Goal: Task Accomplishment & Management: Complete application form

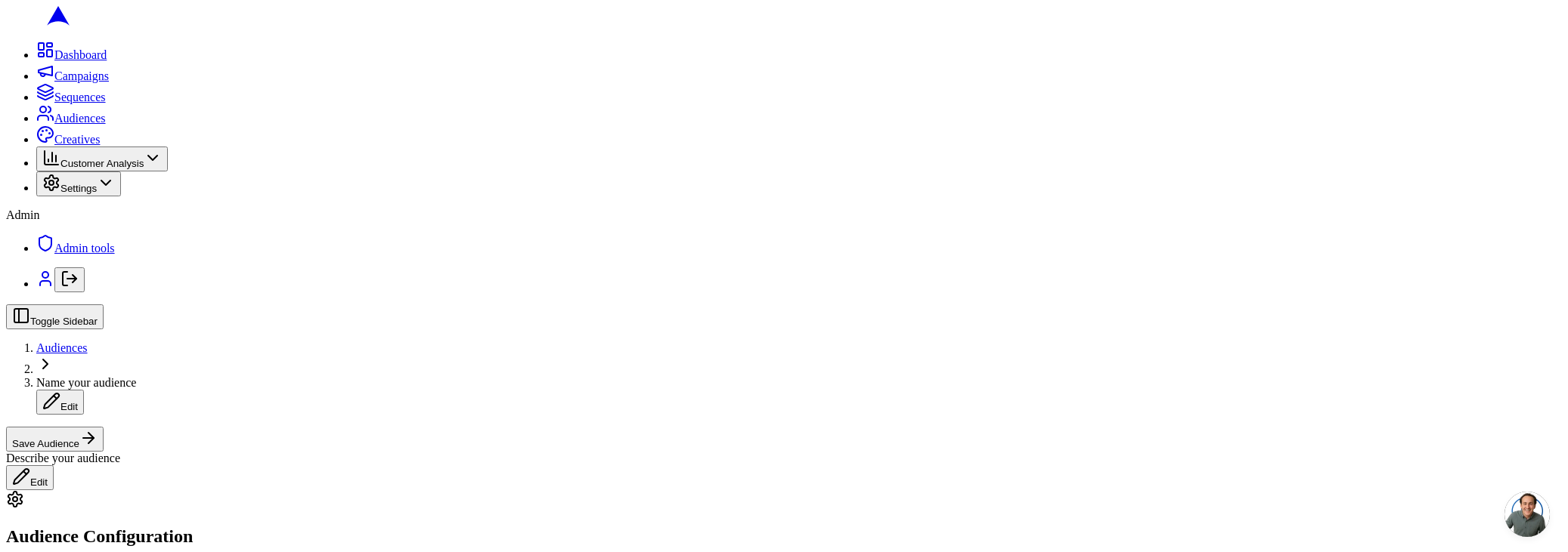
scroll to position [215, 0]
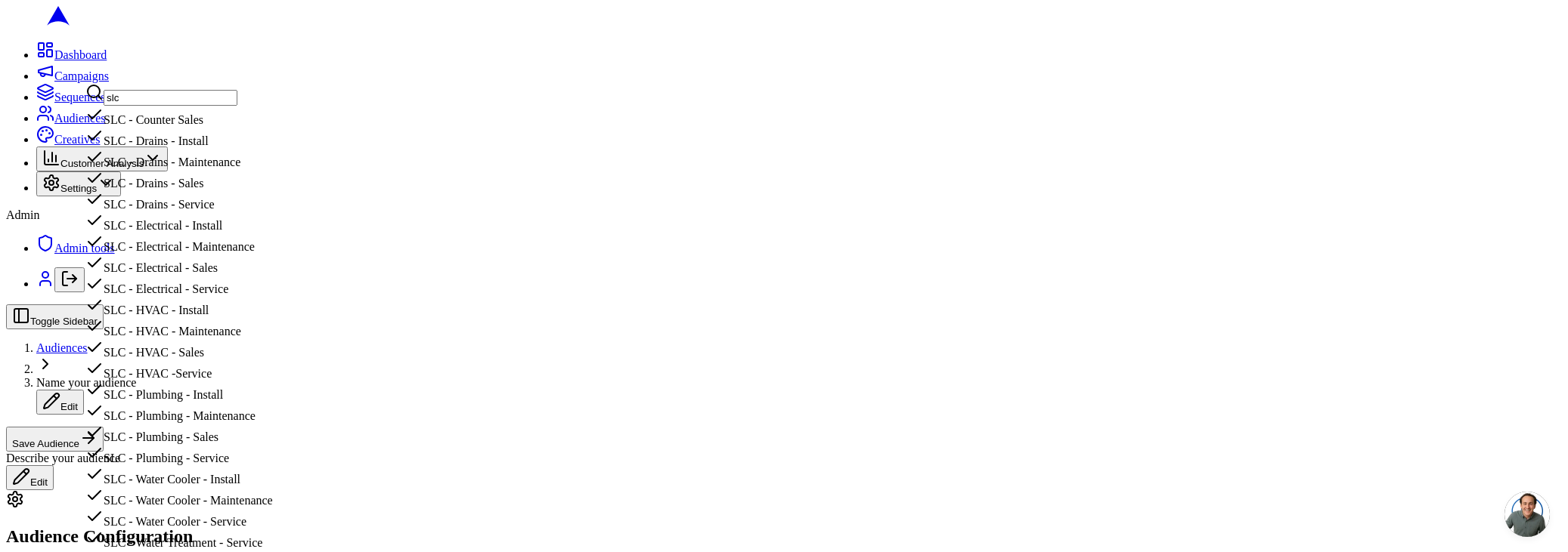
scroll to position [240, 0]
type input "slc"
click at [238, 296] on div "SLC - HVAC - Install" at bounding box center [179, 306] width 187 height 21
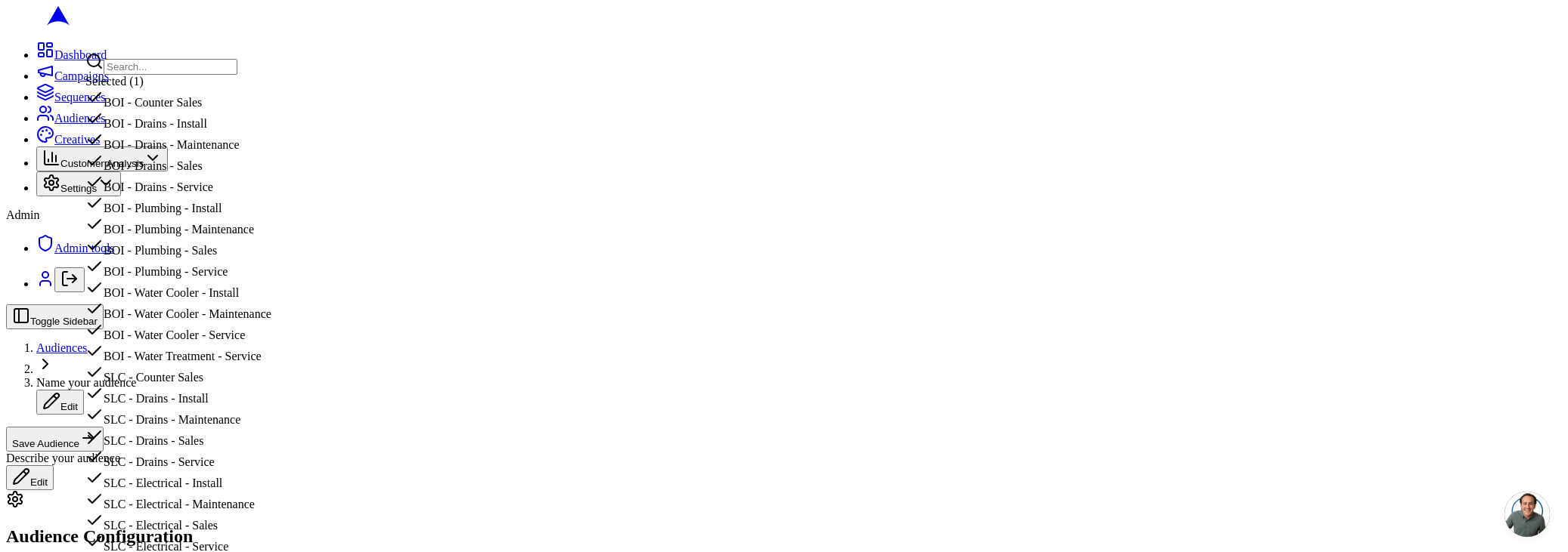
scroll to position [486, 0]
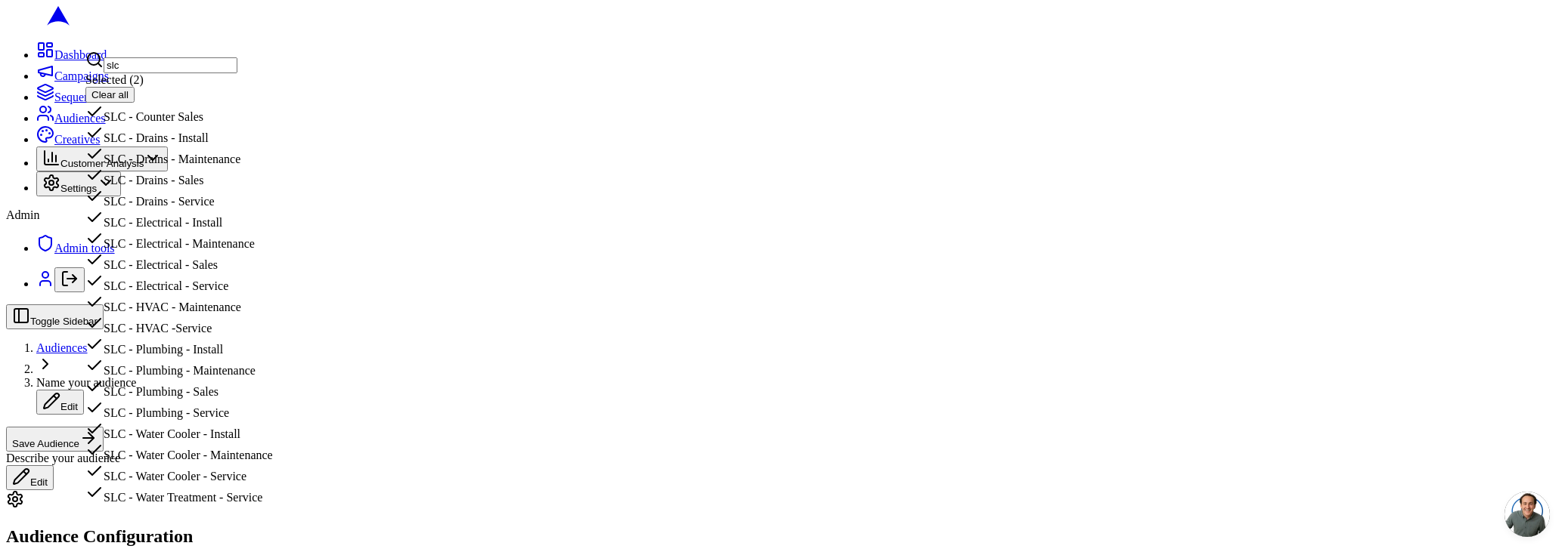
scroll to position [186, 0]
type input "slc"
click at [263, 314] on div "SLC - HVAC -Service" at bounding box center [179, 324] width 187 height 21
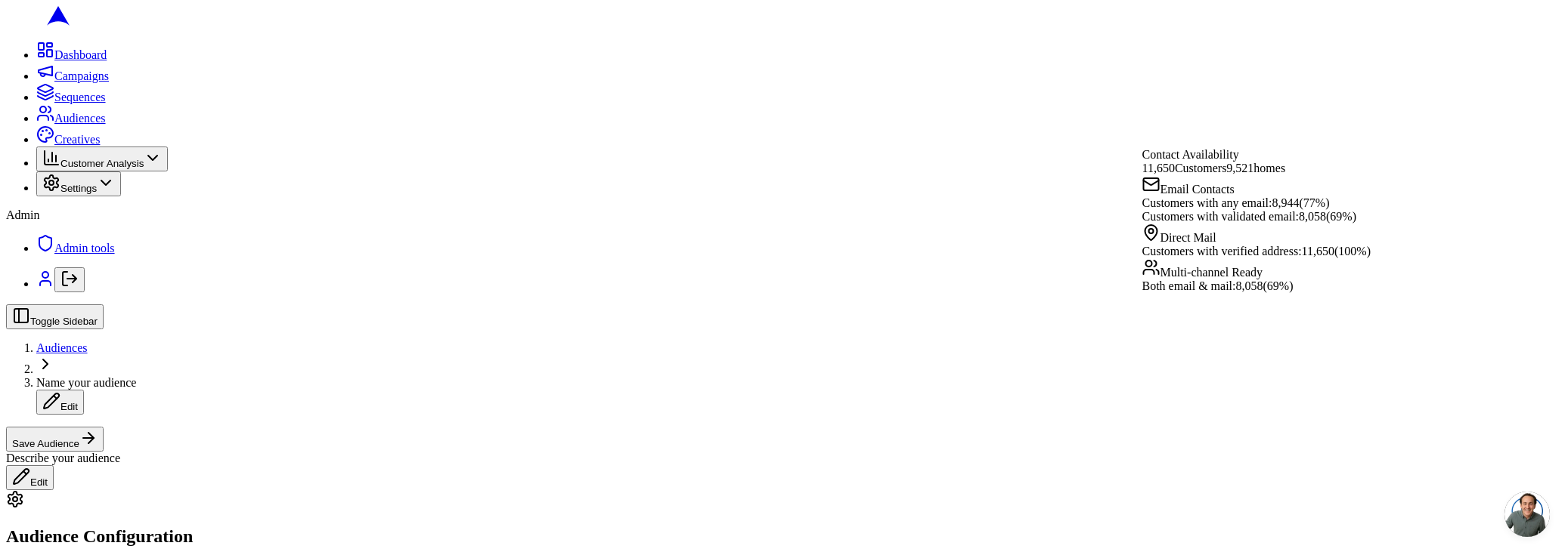
click at [825, 451] on div "Describe your audience Edit" at bounding box center [784, 470] width 1556 height 38
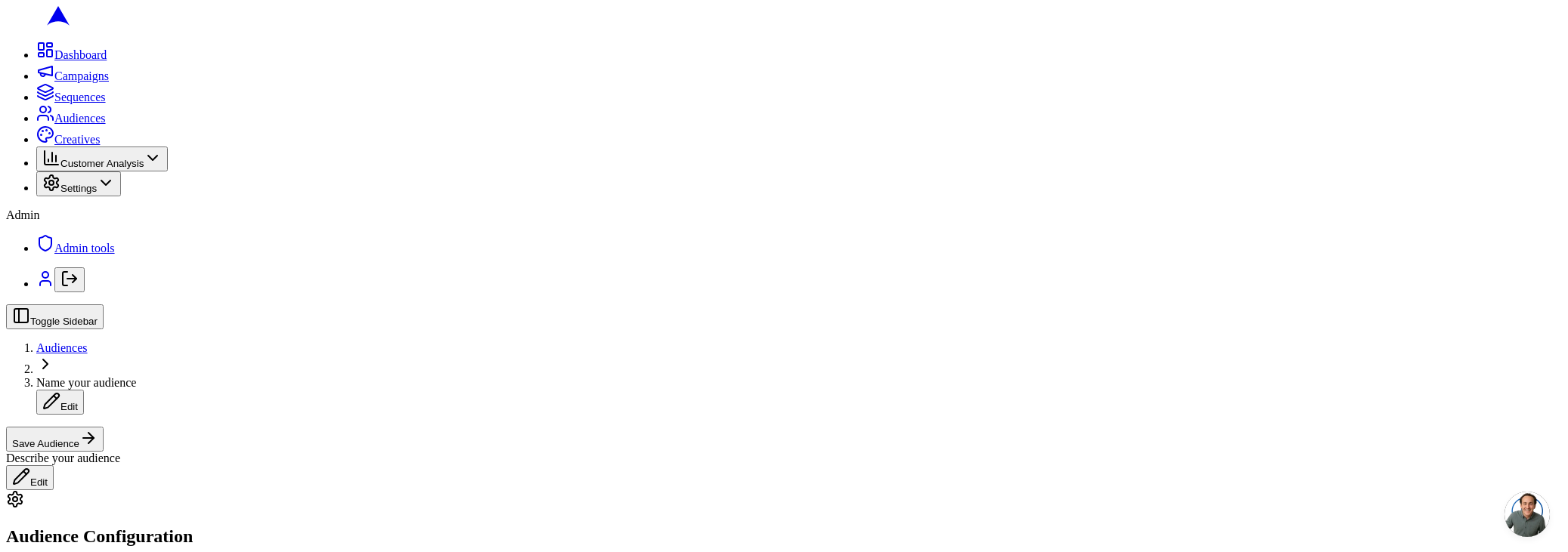
scroll to position [0, 0]
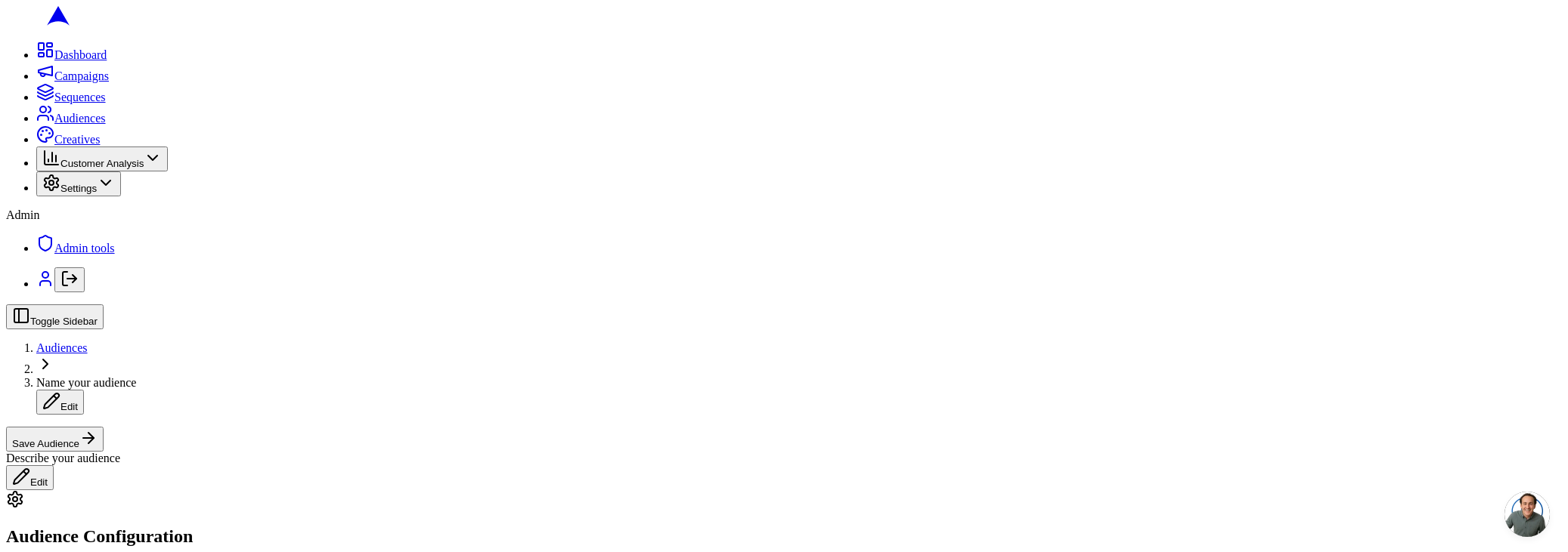
scroll to position [800, 0]
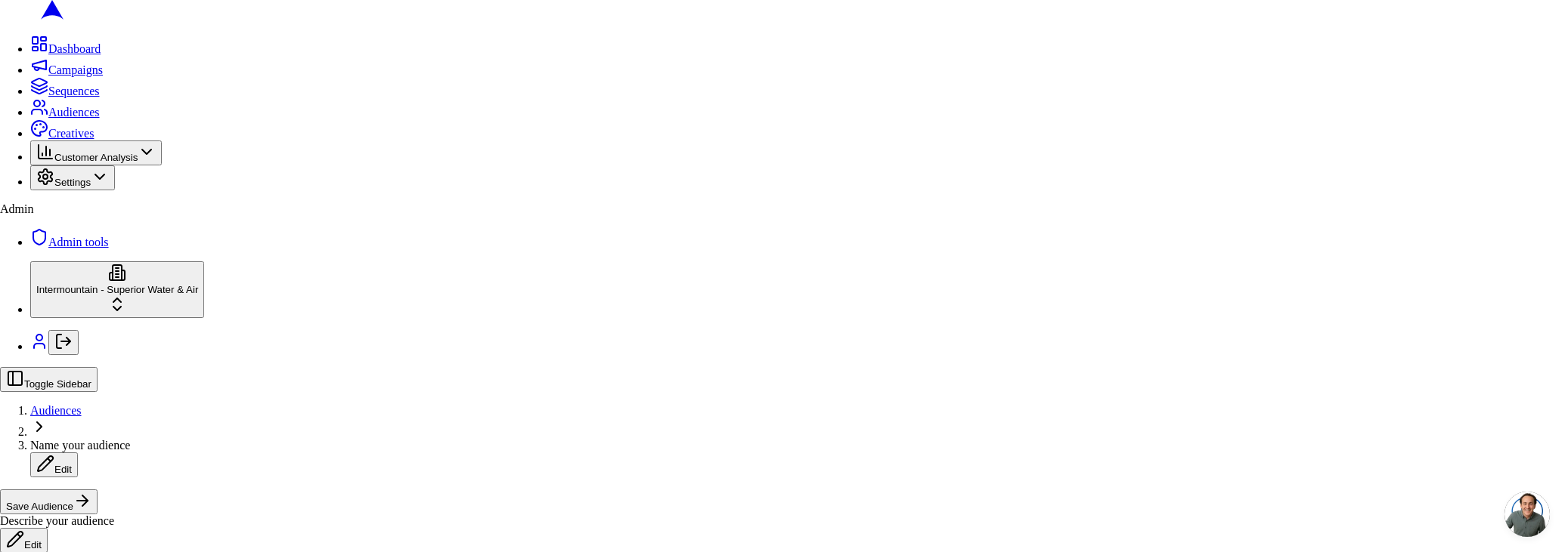
drag, startPoint x: 668, startPoint y: 349, endPoint x: 675, endPoint y: 357, distance: 10.6
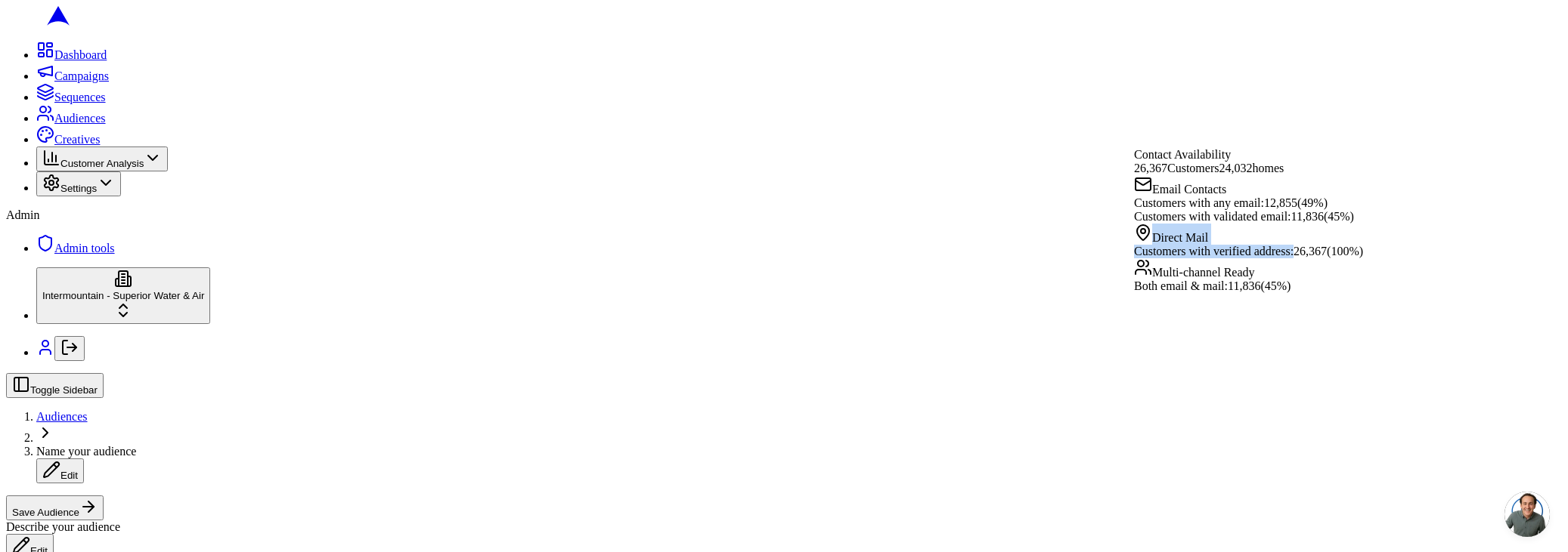
drag, startPoint x: 1207, startPoint y: 282, endPoint x: 1158, endPoint y: 254, distance: 56.4
click at [1158, 254] on div "Direct Mail Customers with verified address: 26,367 ( 100 %)" at bounding box center [1248, 240] width 229 height 34
copy div "Direct Mail Customers with verified address:"
click at [622, 373] on div "Toggle Sidebar Audiences Name your audience Edit Save Audience Describe your au…" at bounding box center [784, 466] width 1556 height 186
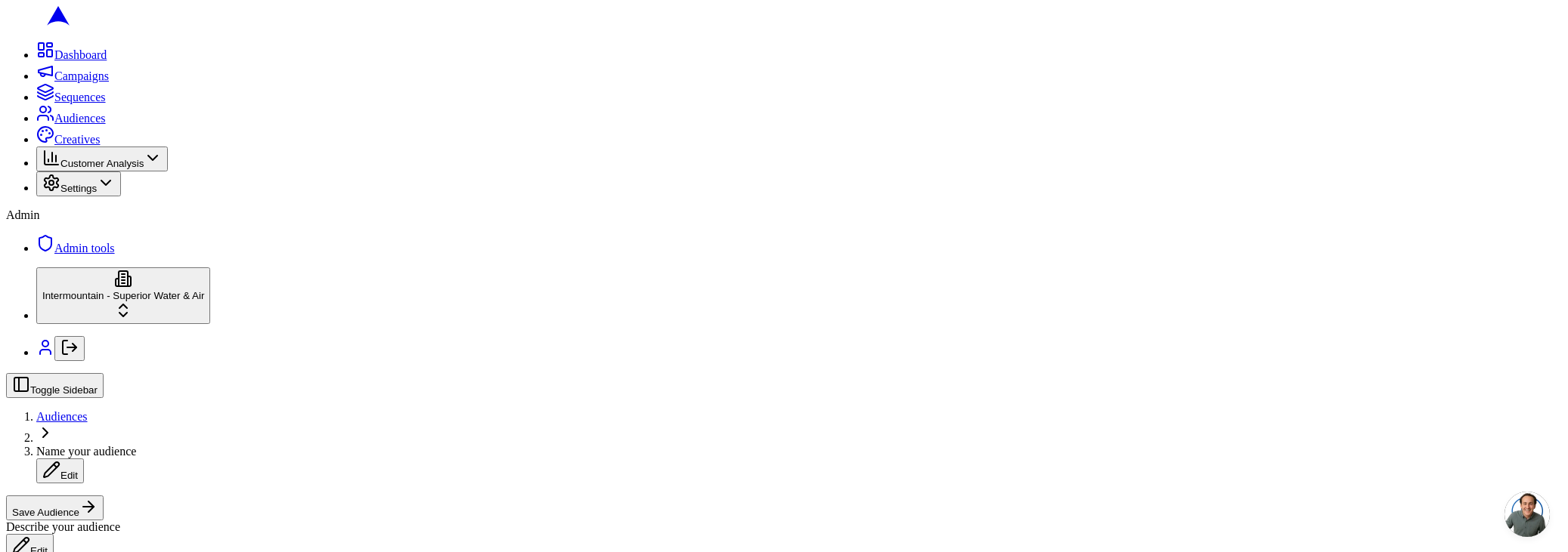
drag, startPoint x: 586, startPoint y: 206, endPoint x: 587, endPoint y: 182, distance: 24.0
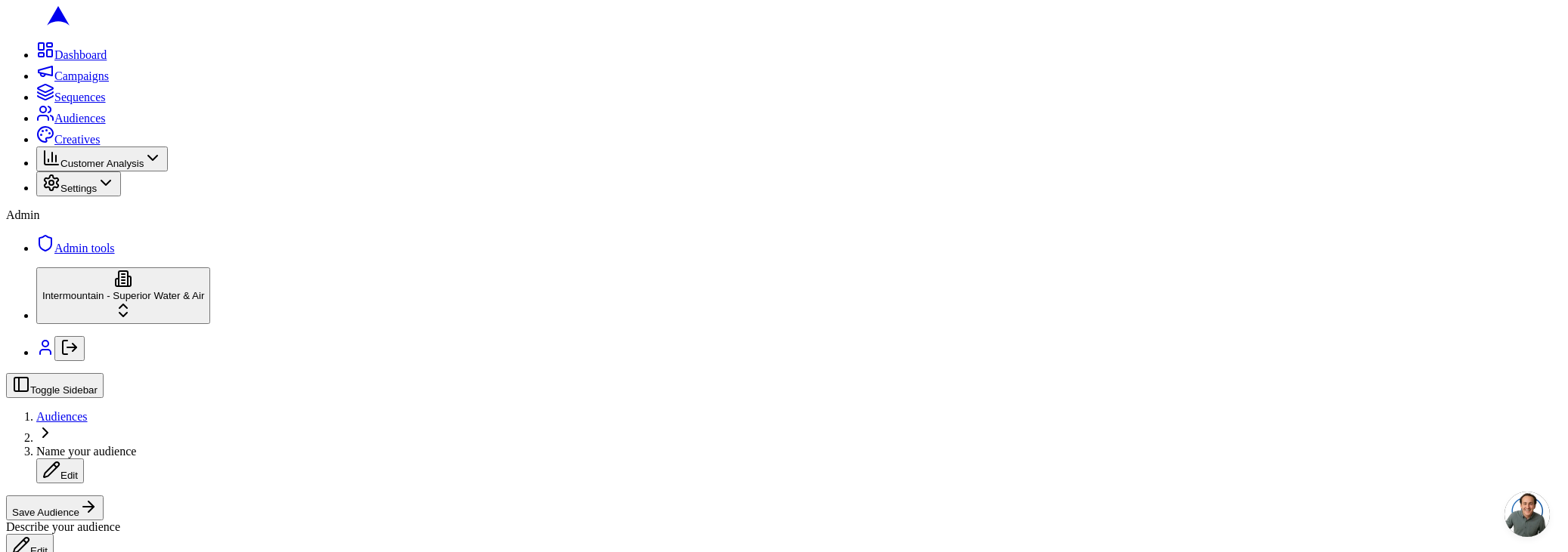
scroll to position [178, 0]
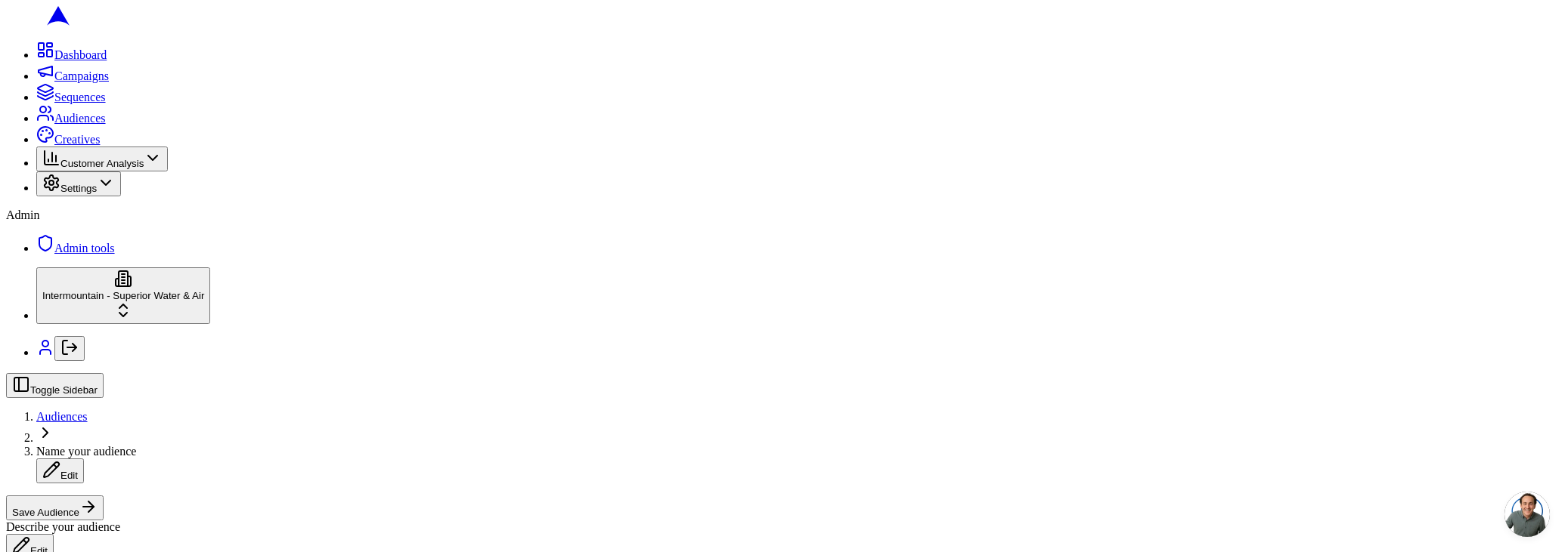
scroll to position [117, 0]
type button "on"
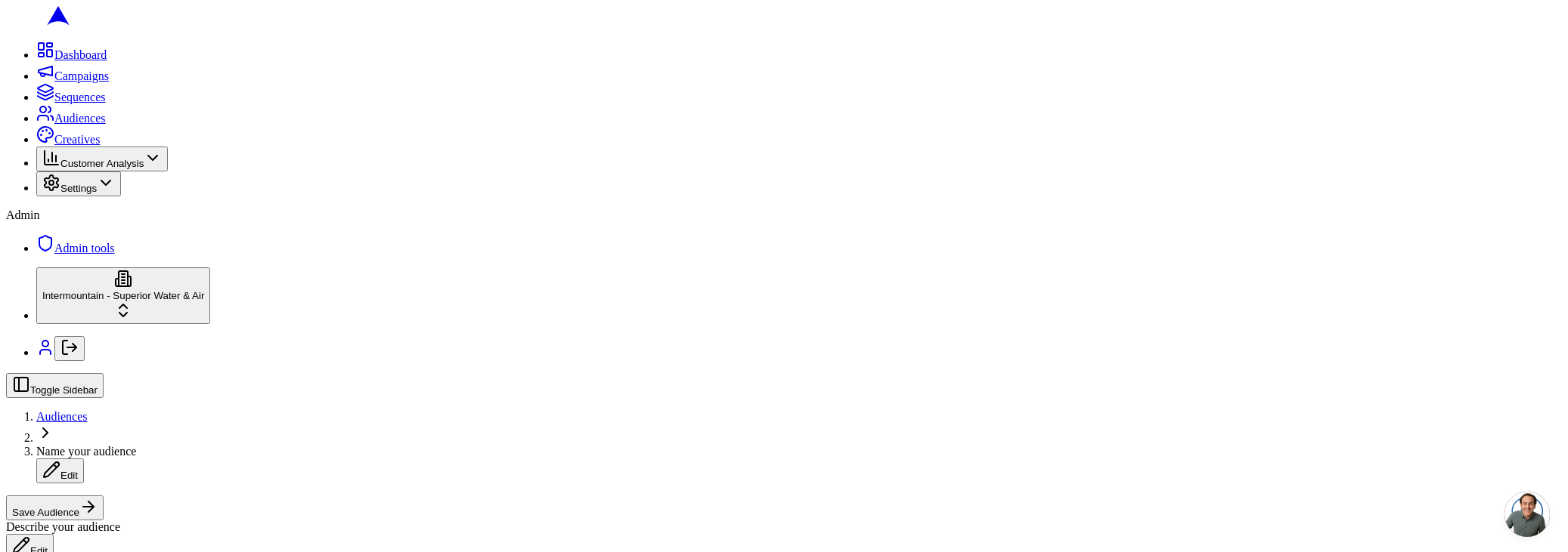
type input "1"
click at [25, 255] on div "Dashboard Campaigns Sequences Audiences Creatives Customer Analysis Settings Ad…" at bounding box center [784, 148] width 1556 height 214
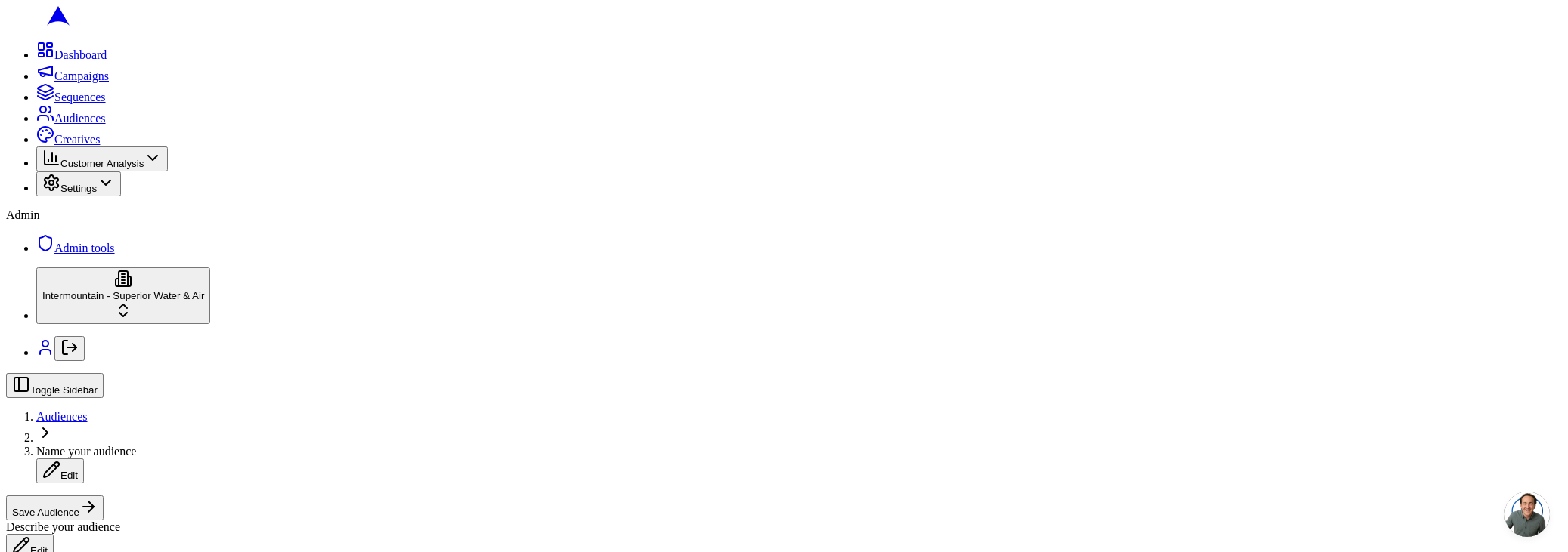
drag, startPoint x: 86, startPoint y: 422, endPoint x: 164, endPoint y: 423, distance: 78.0
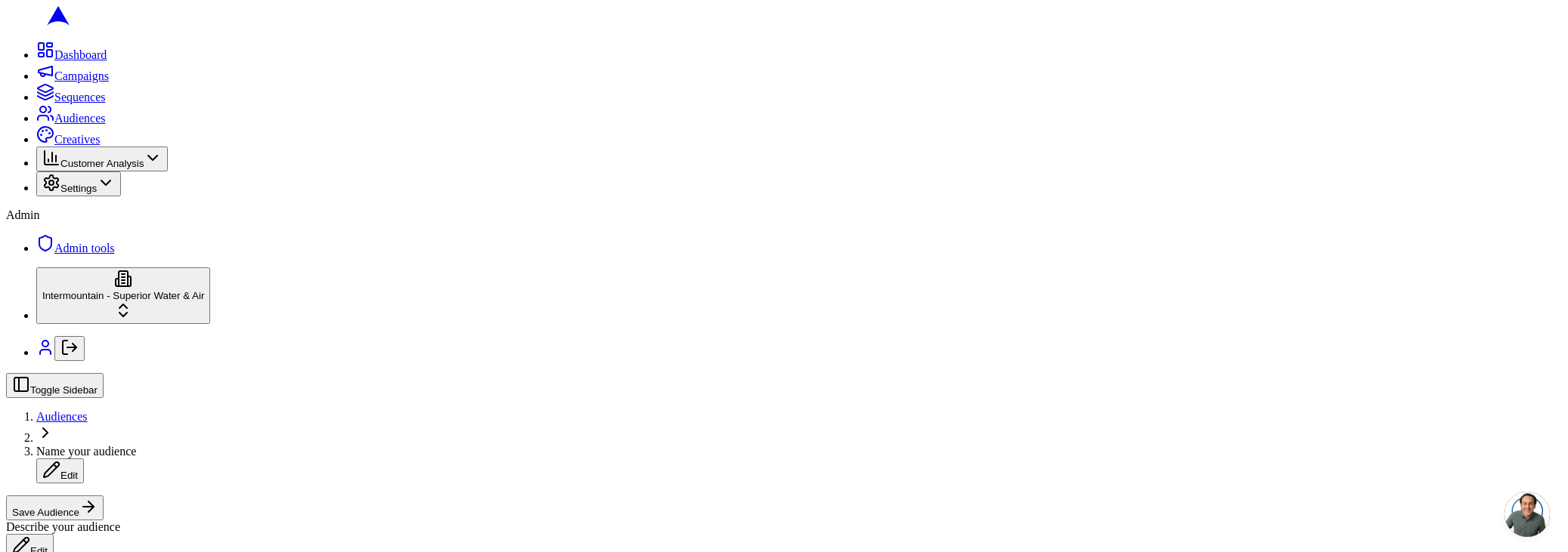
scroll to position [474, 0]
type input "hv"
click at [203, 520] on div "Replacement Opportunity +10 (HVAC)" at bounding box center [190, 509] width 210 height 21
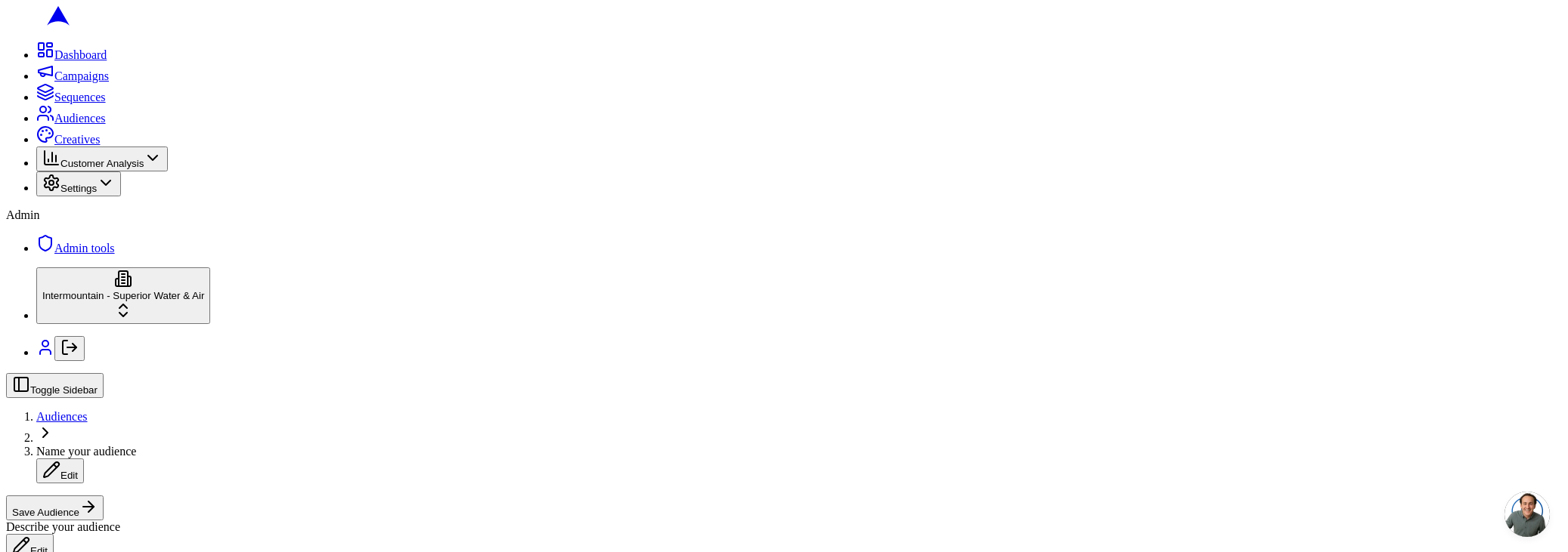
scroll to position [478, 0]
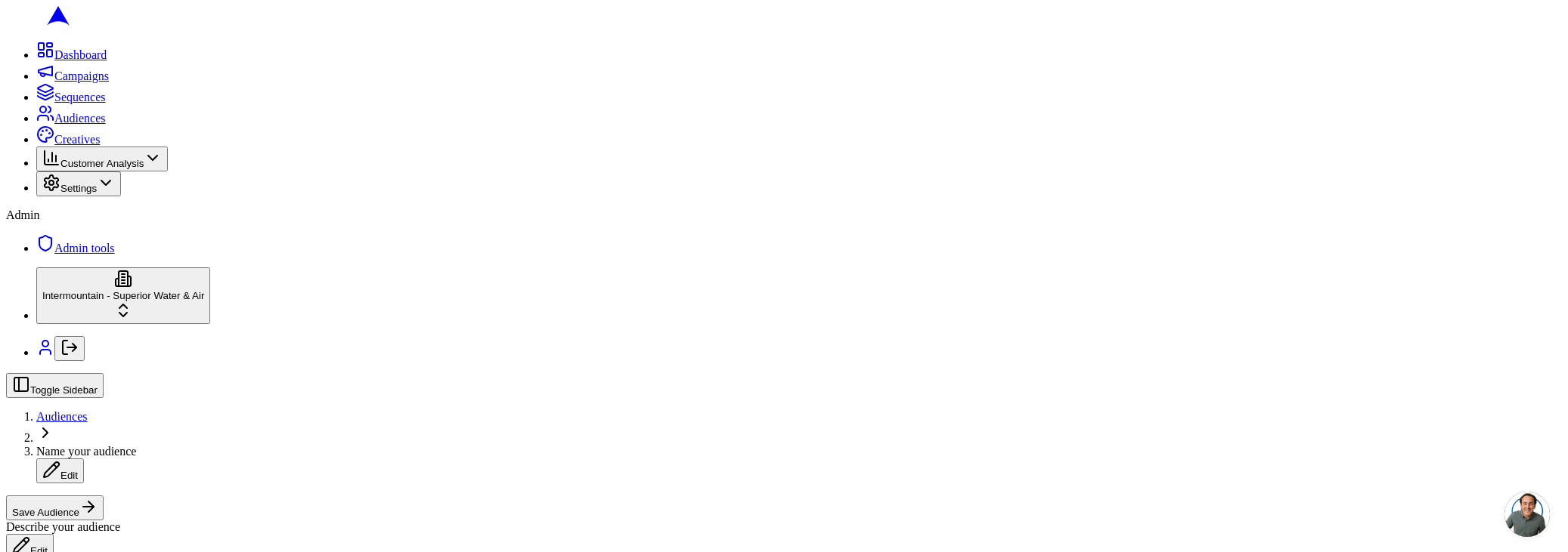
scroll to position [614, 0]
type input "hvac"
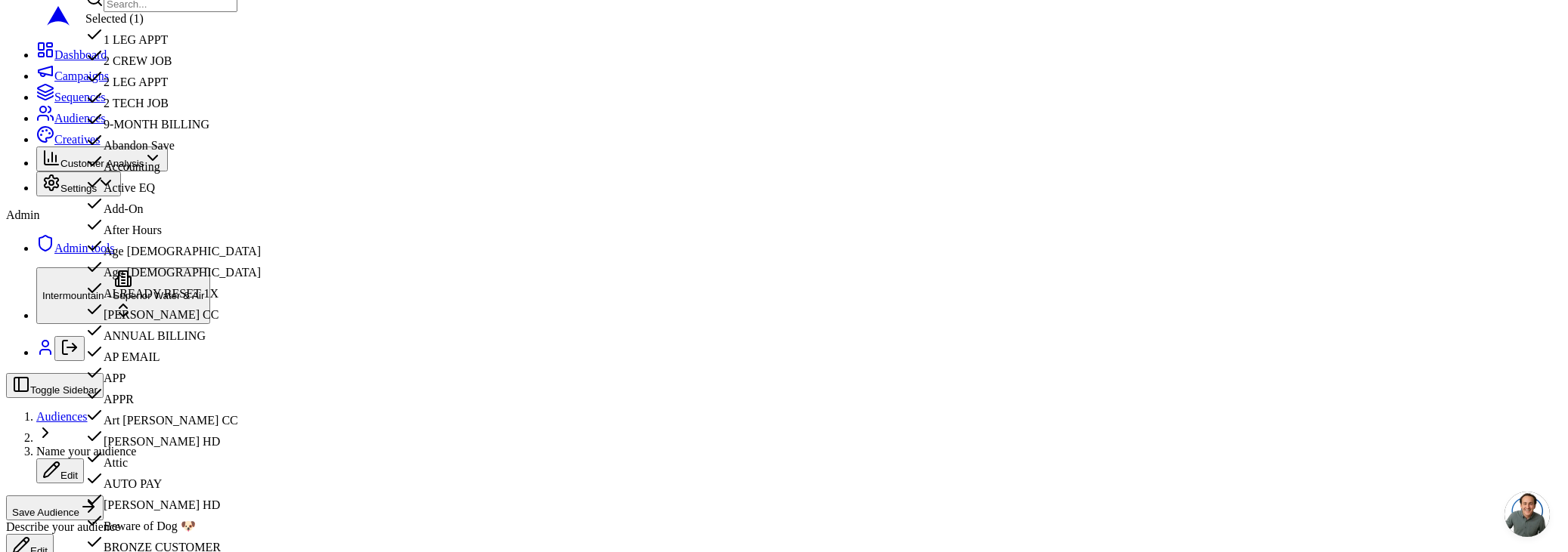
click at [1092, 373] on div "Toggle Sidebar Audiences Name your audience Edit Save Audience Describe your au…" at bounding box center [784, 466] width 1556 height 186
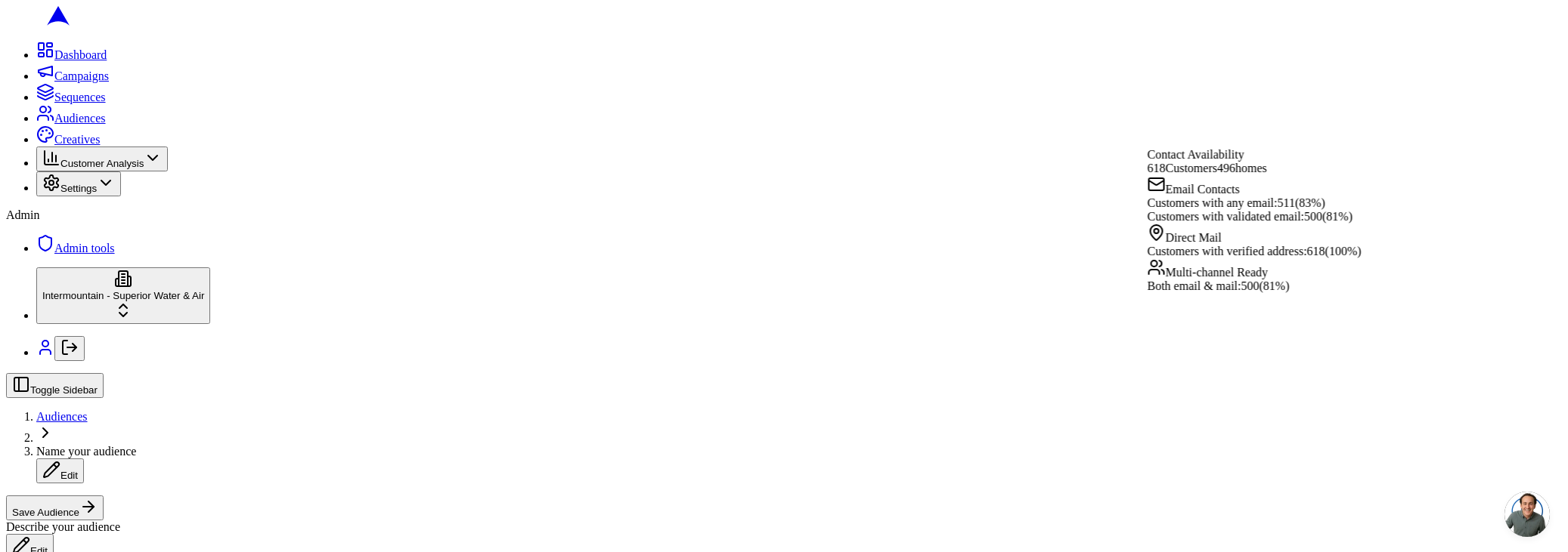
scroll to position [618, 0]
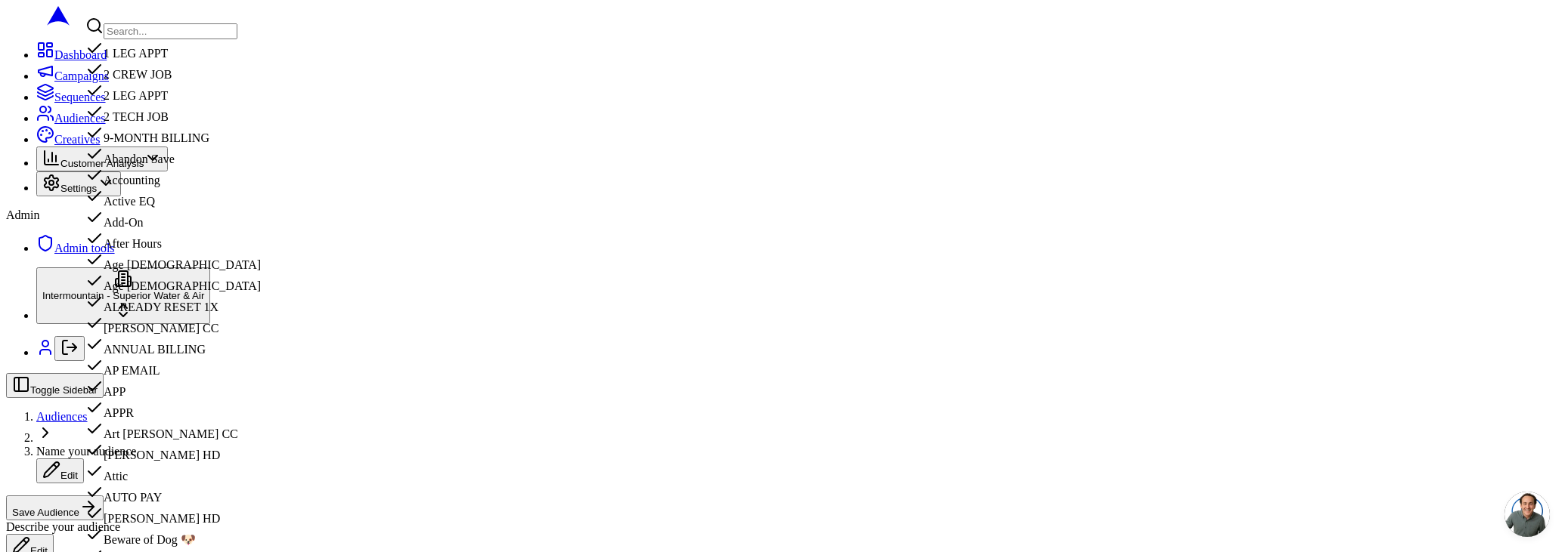
click at [238, 30] on input "text" at bounding box center [170, 31] width 134 height 16
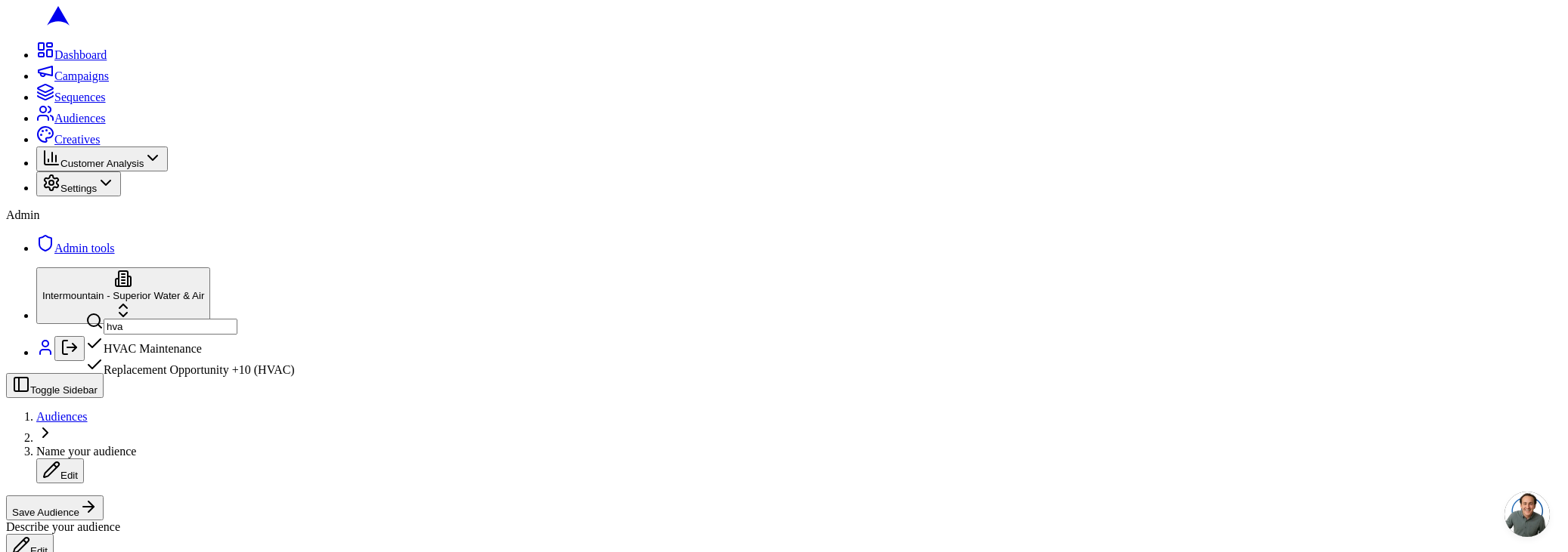
type input "hvac"
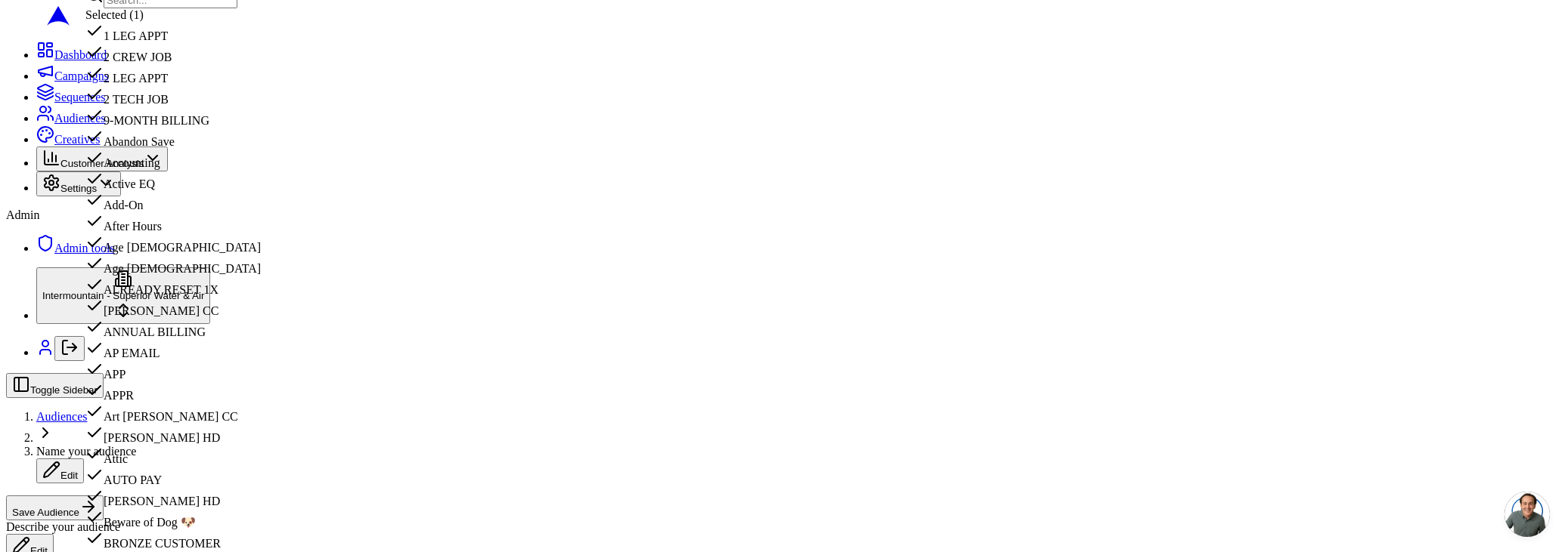
click at [265, 22] on div "Selected ( 1 )" at bounding box center [220, 15] width 269 height 14
click at [195, 3] on input "text" at bounding box center [170, 0] width 134 height 16
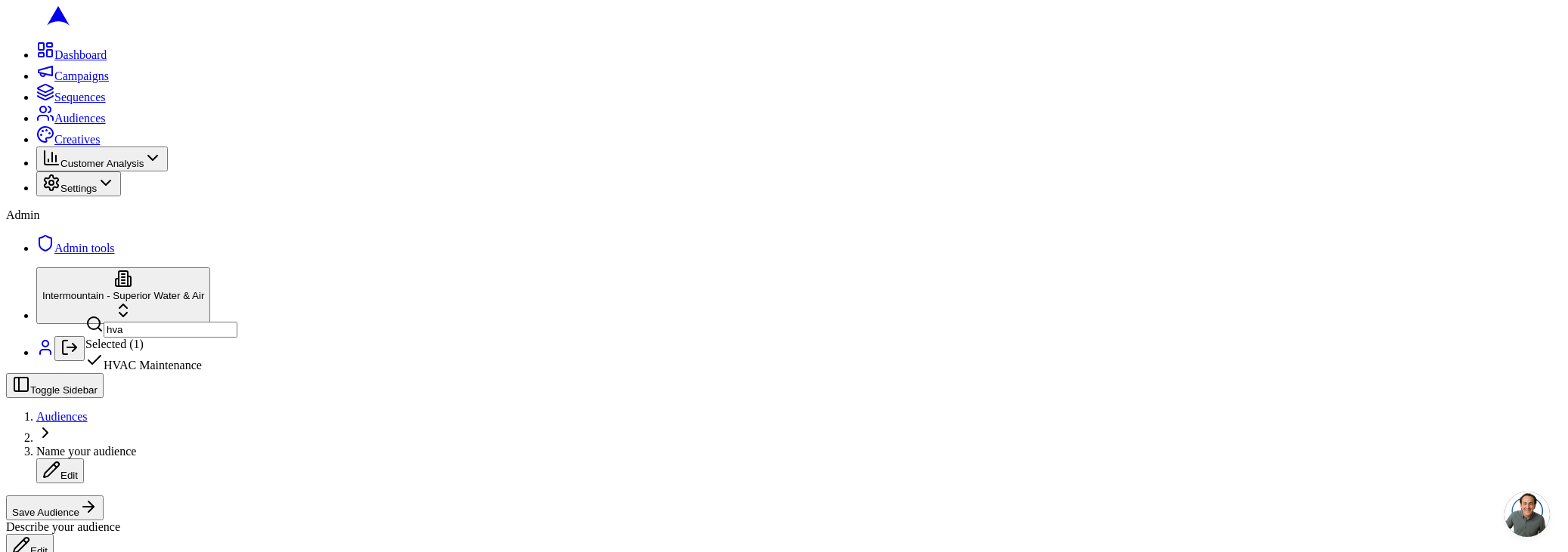
type input "hvac"
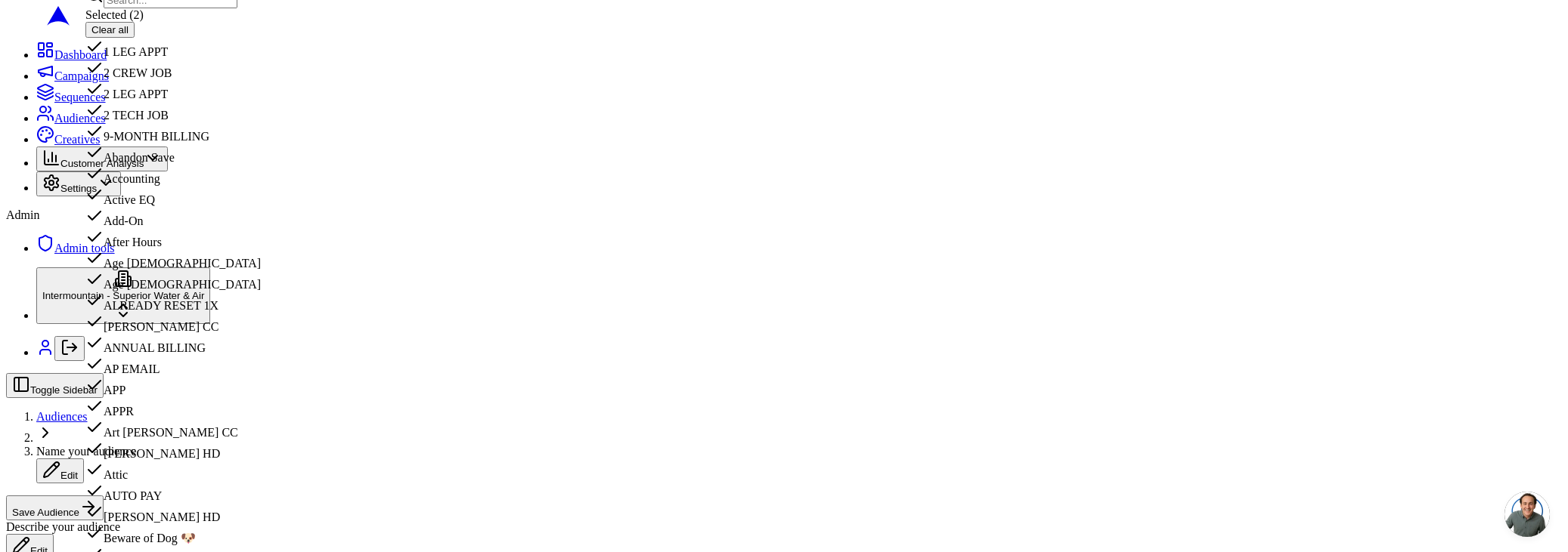
drag, startPoint x: 551, startPoint y: 92, endPoint x: 650, endPoint y: 101, distance: 99.4
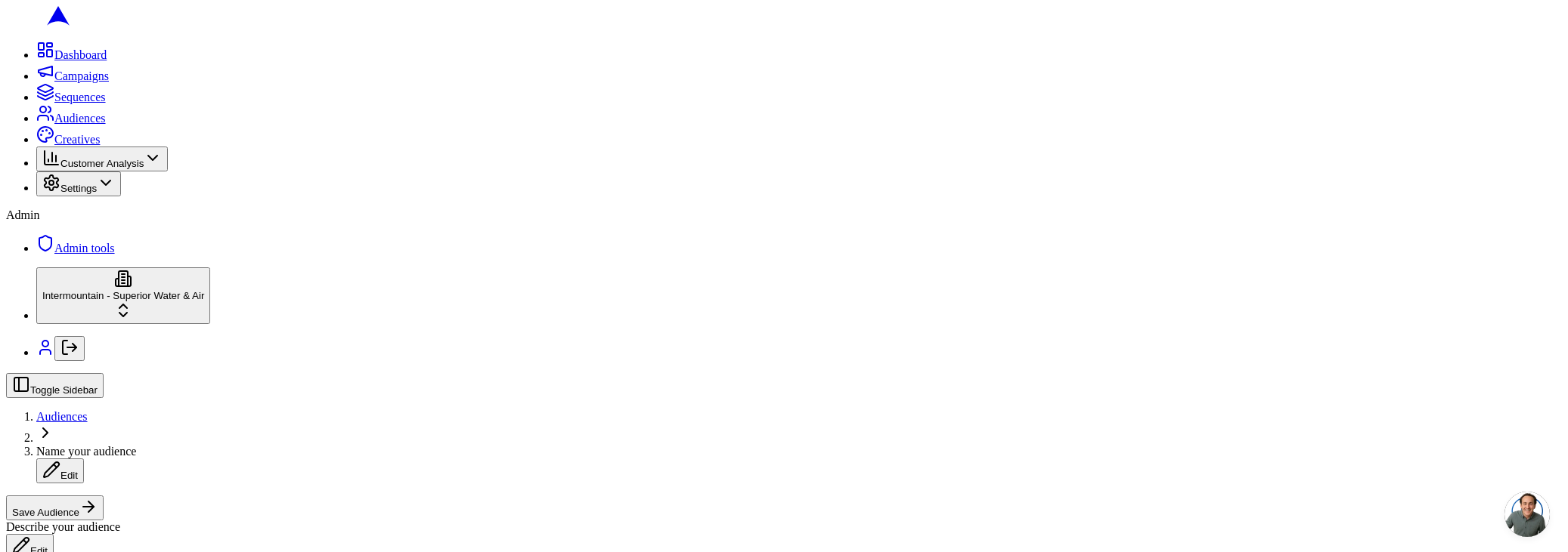
scroll to position [516, 0]
click at [172, 456] on div "Scheduled" at bounding box center [161, 445] width 152 height 21
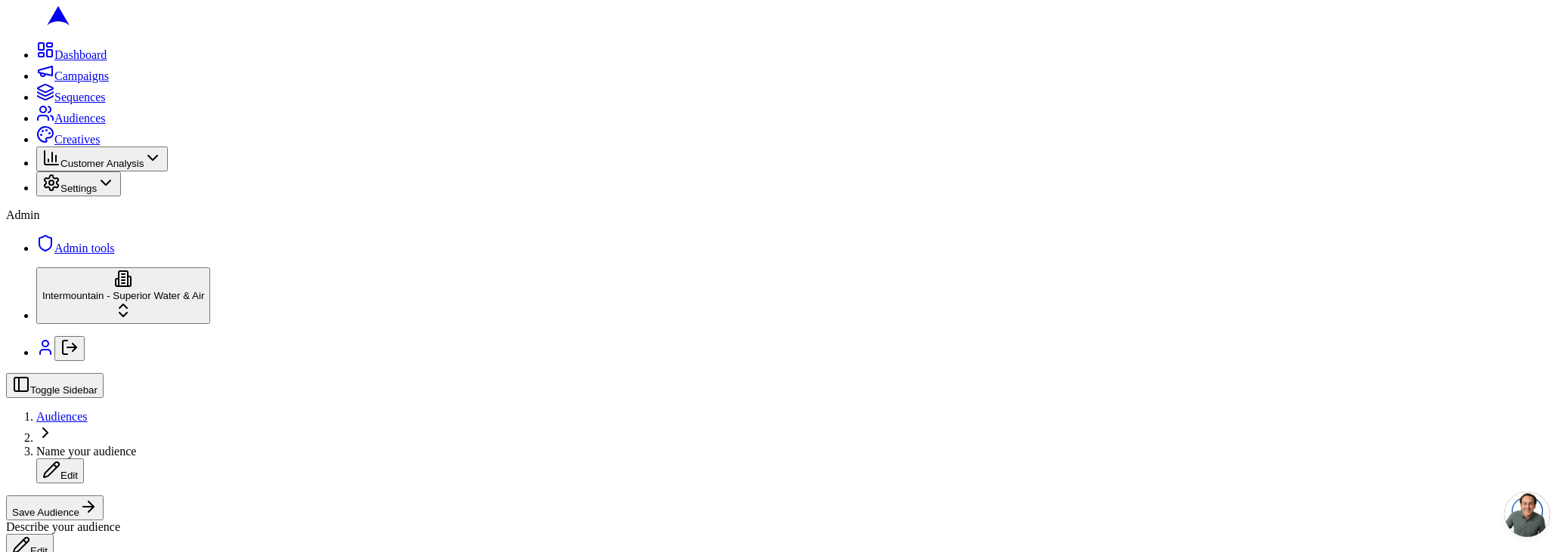
scroll to position [471, 0]
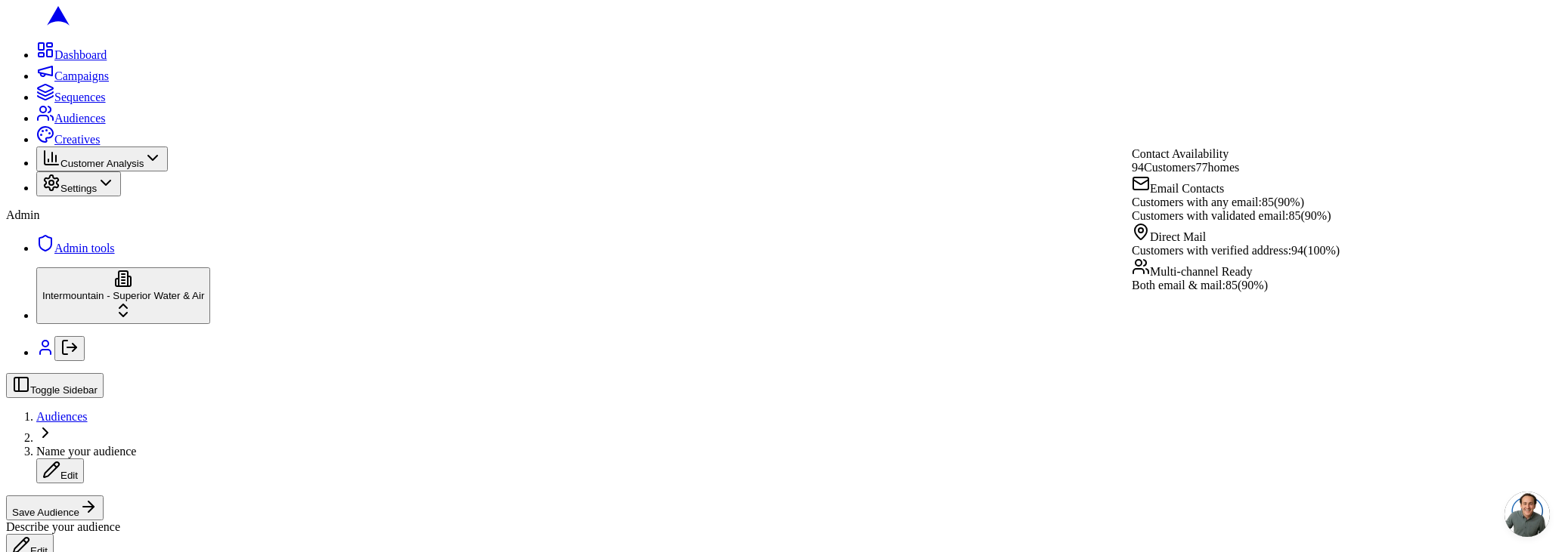
click at [990, 520] on div "Describe your audience Edit" at bounding box center [784, 539] width 1556 height 38
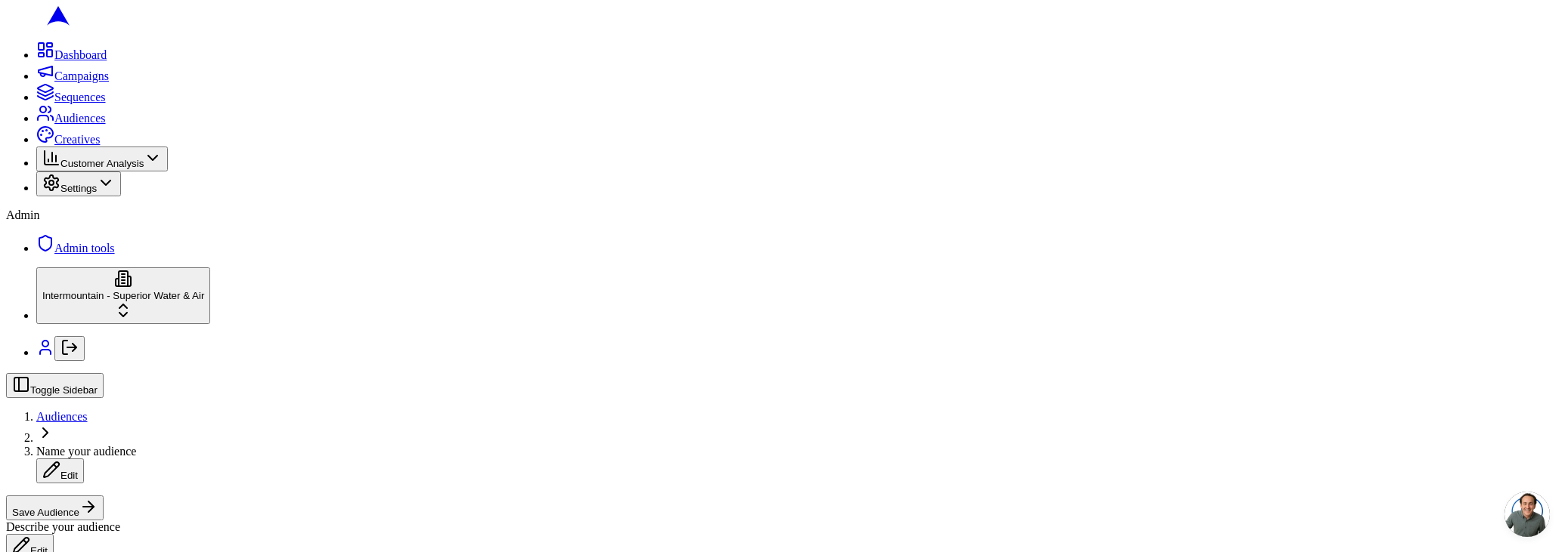
scroll to position [0, 0]
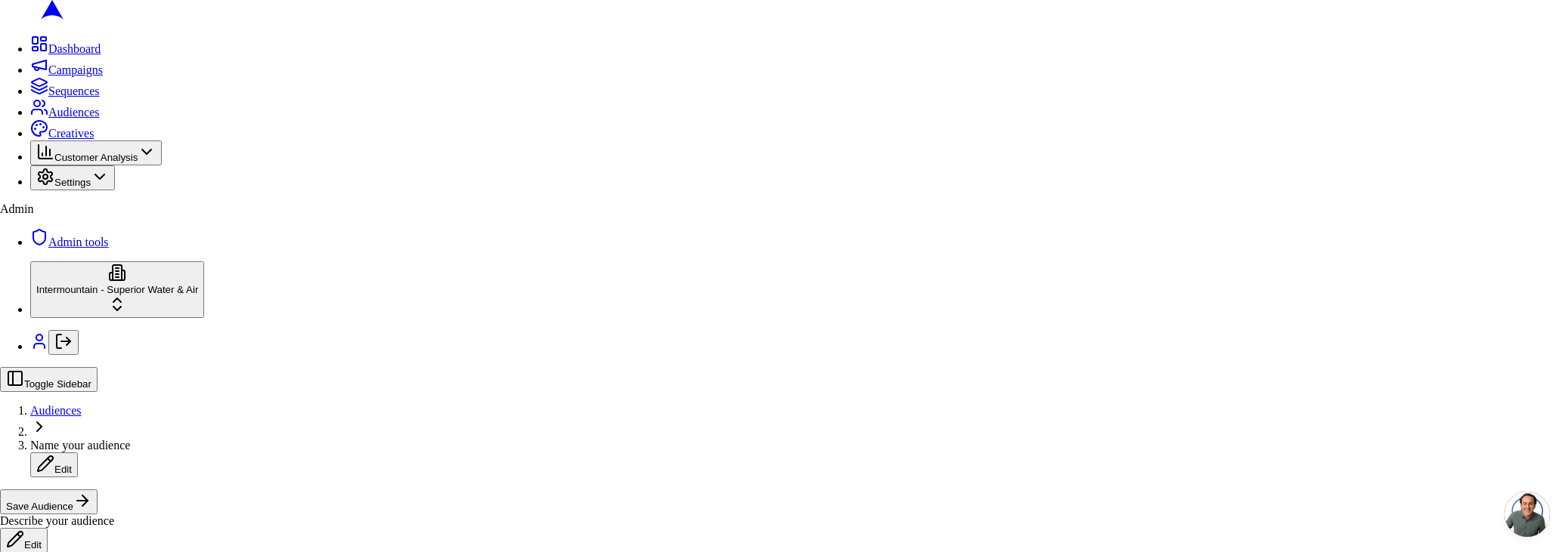
drag, startPoint x: 752, startPoint y: 357, endPoint x: 875, endPoint y: 419, distance: 137.7
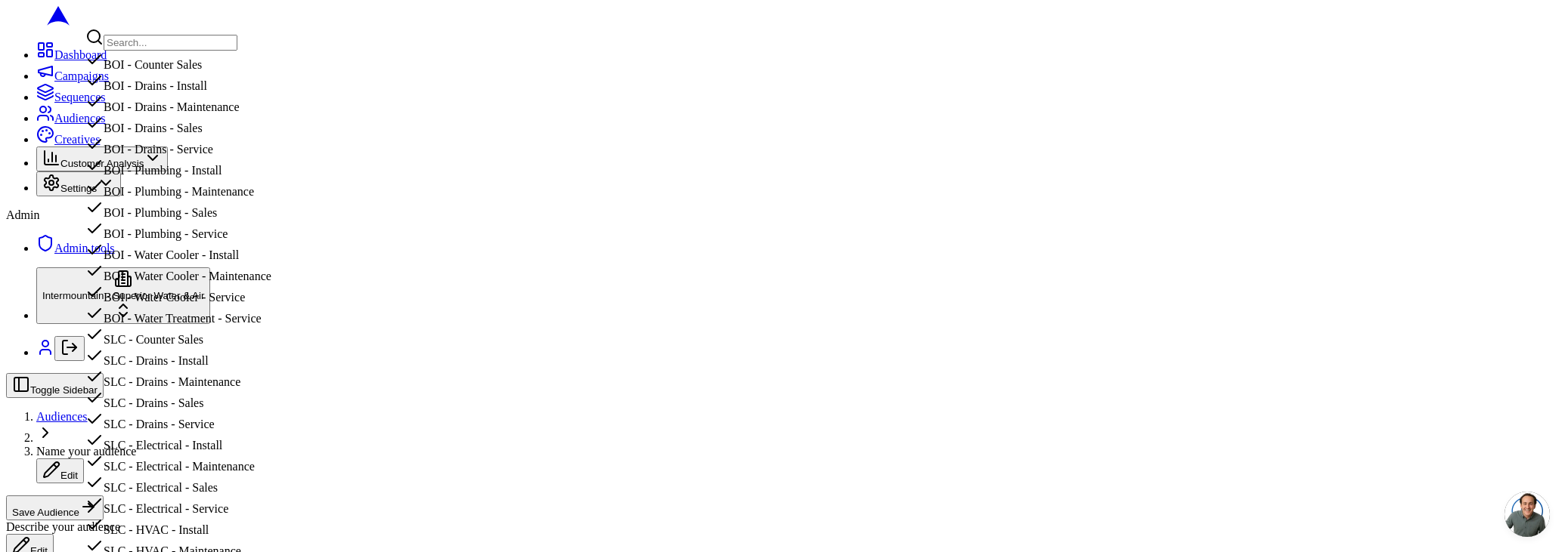
drag, startPoint x: 56, startPoint y: 179, endPoint x: 66, endPoint y: 169, distance: 14.1
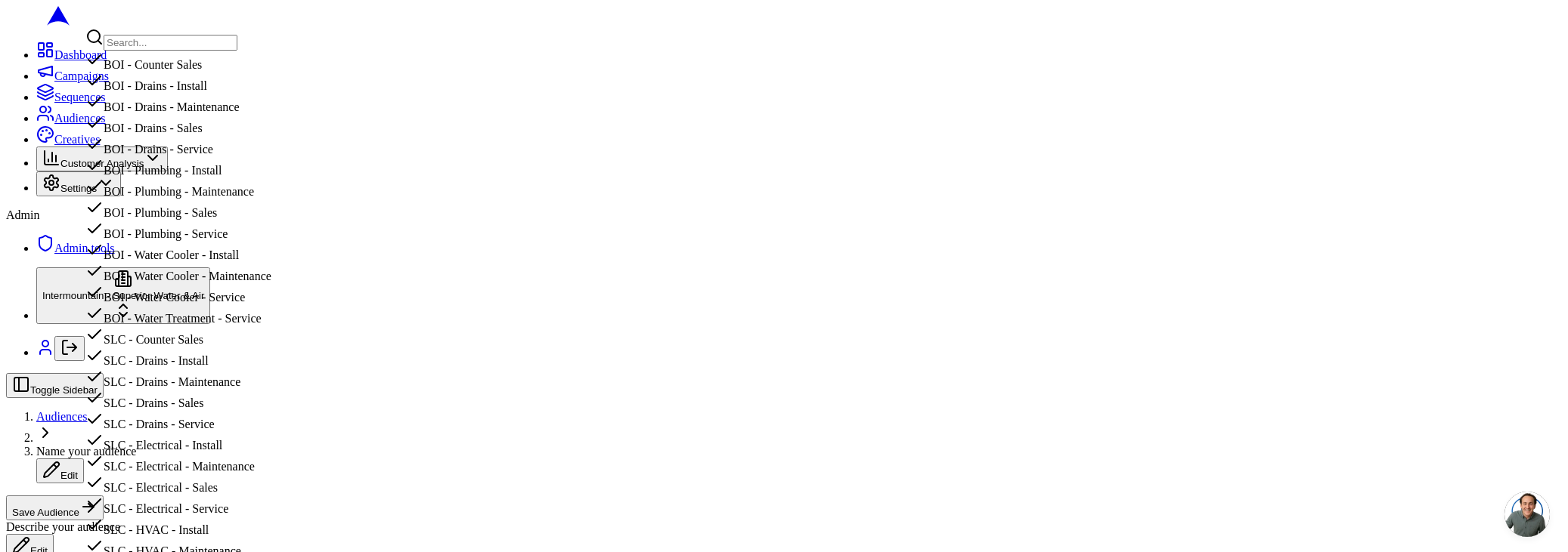
click at [198, 45] on input "text" at bounding box center [170, 42] width 134 height 16
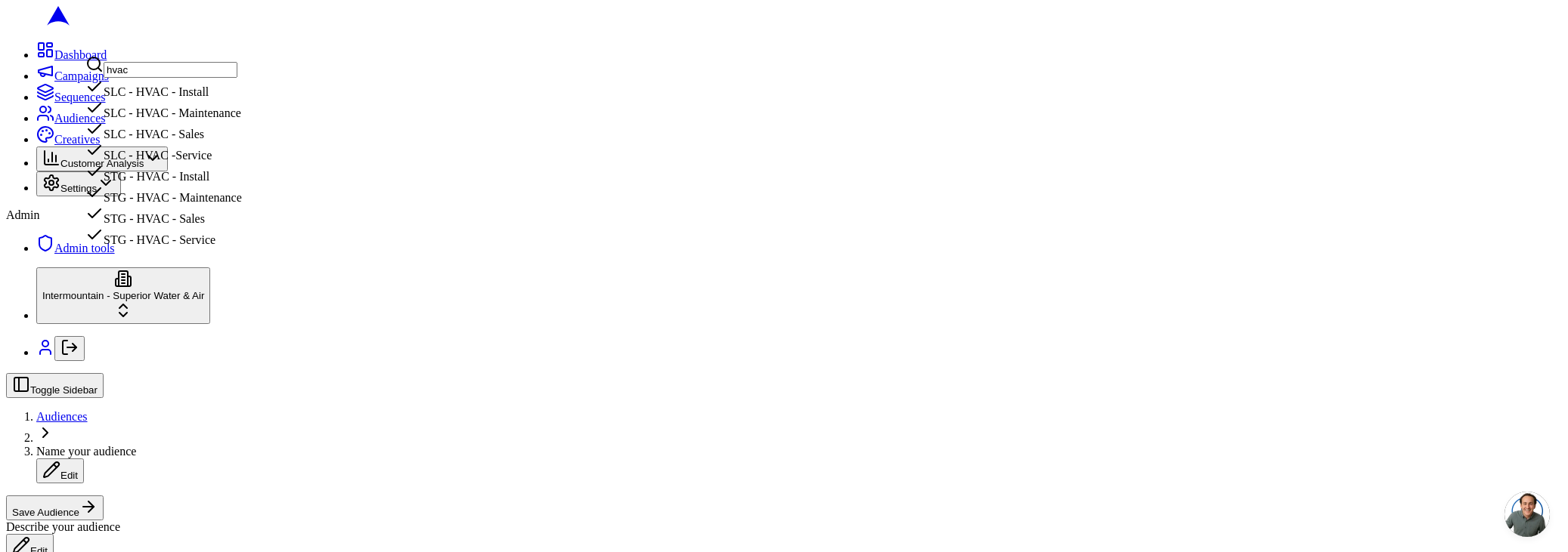
type input "hvac"
click at [242, 99] on div "SLC - HVAC - Install" at bounding box center [164, 88] width 157 height 21
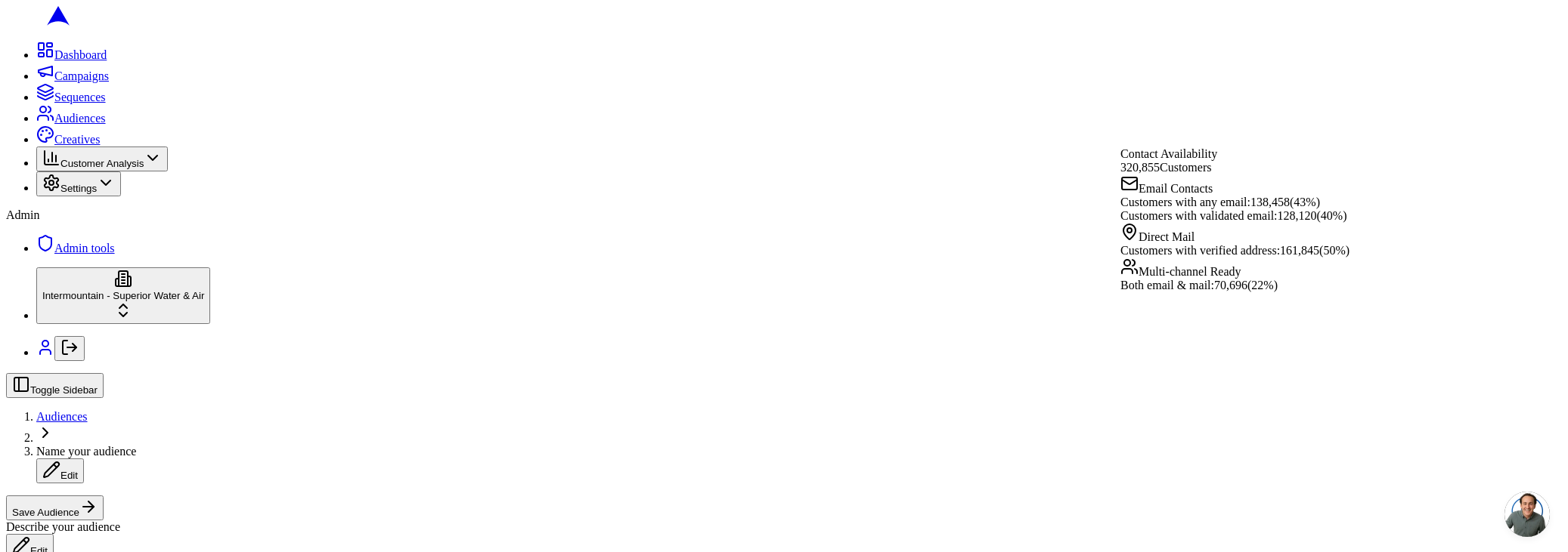
scroll to position [0, 0]
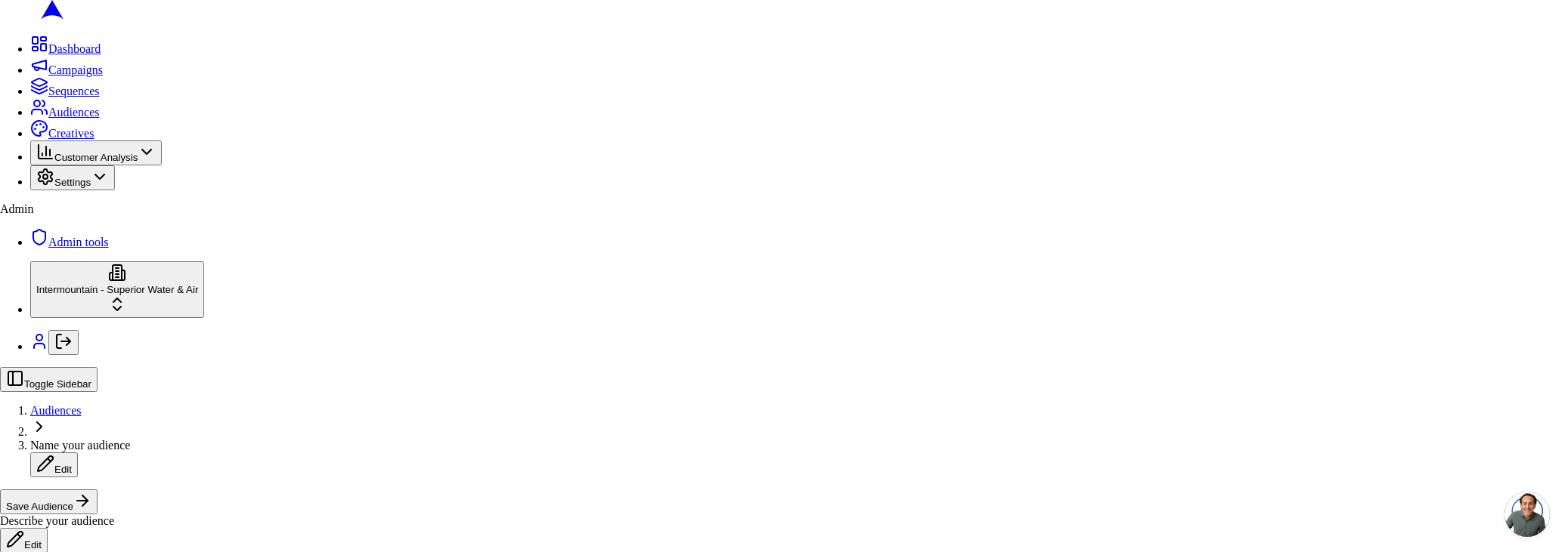
drag, startPoint x: 784, startPoint y: 344, endPoint x: 847, endPoint y: 398, distance: 83.0
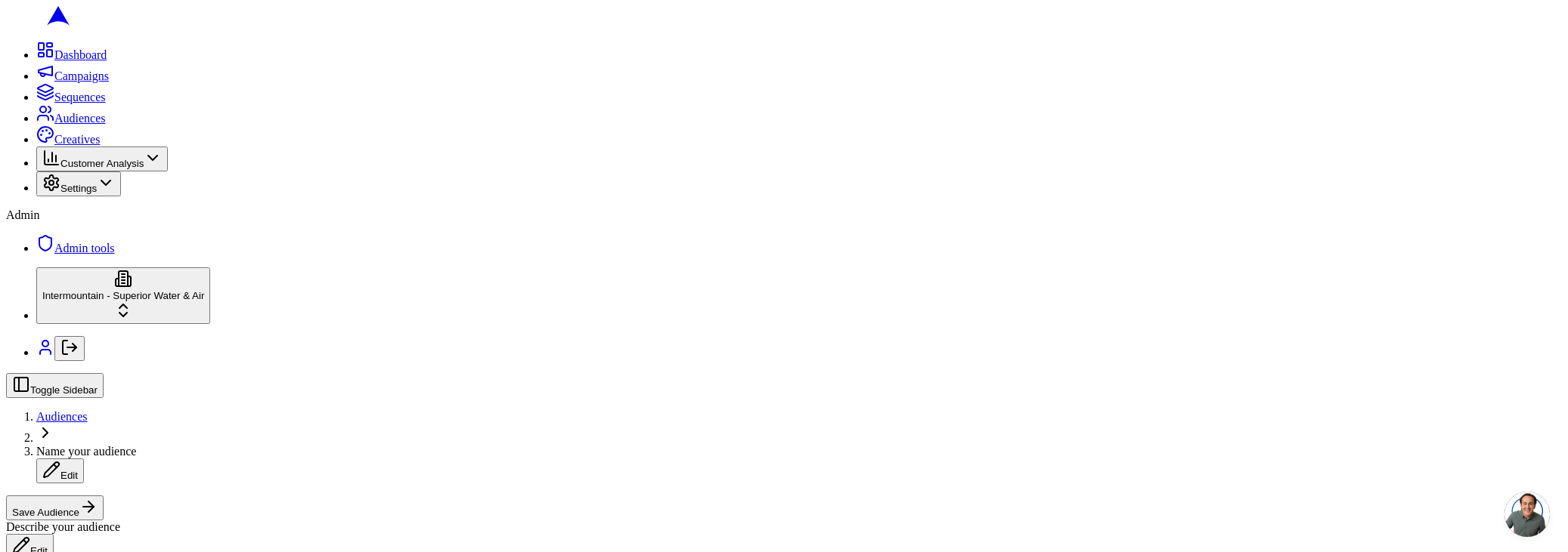
scroll to position [239, 0]
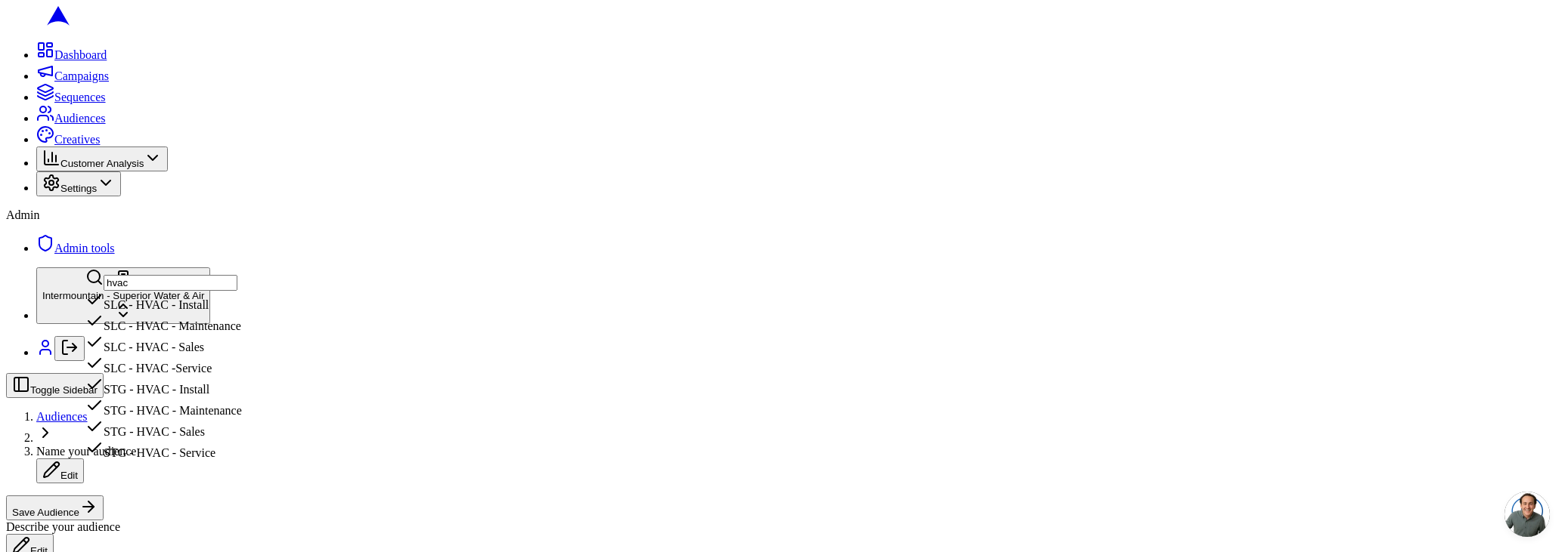
type input "hvac"
click at [225, 309] on div "SLC - HVAC - Install" at bounding box center [164, 301] width 157 height 21
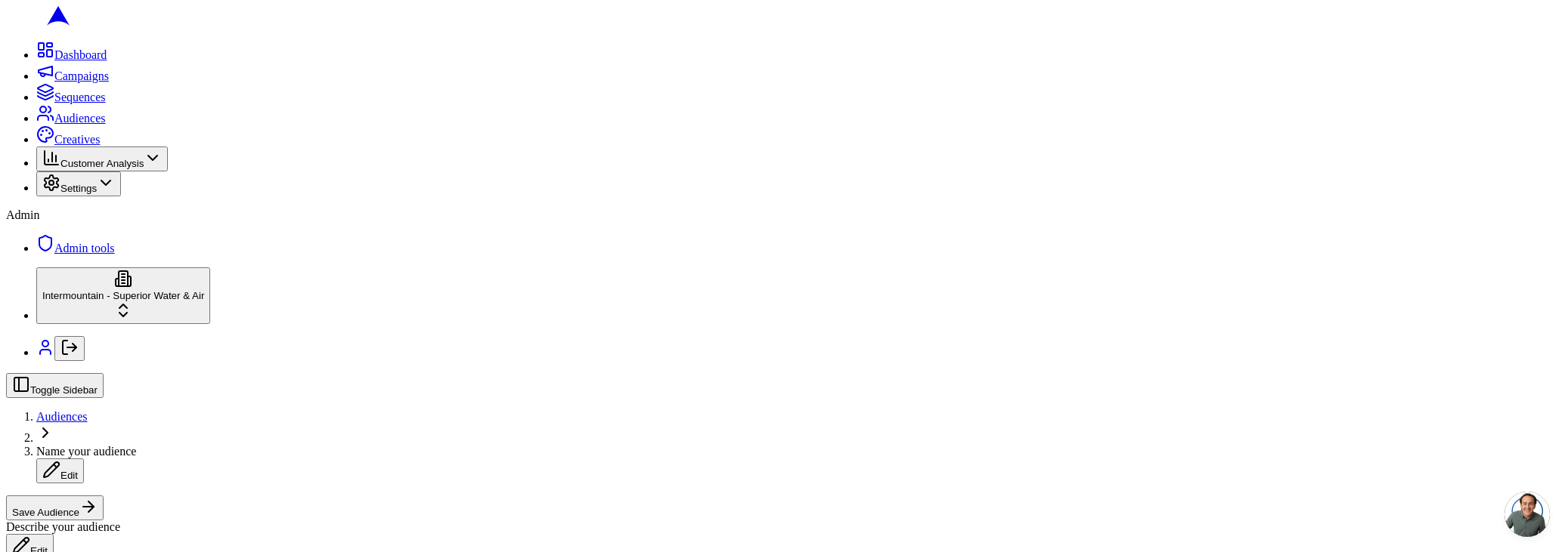
scroll to position [19, 0]
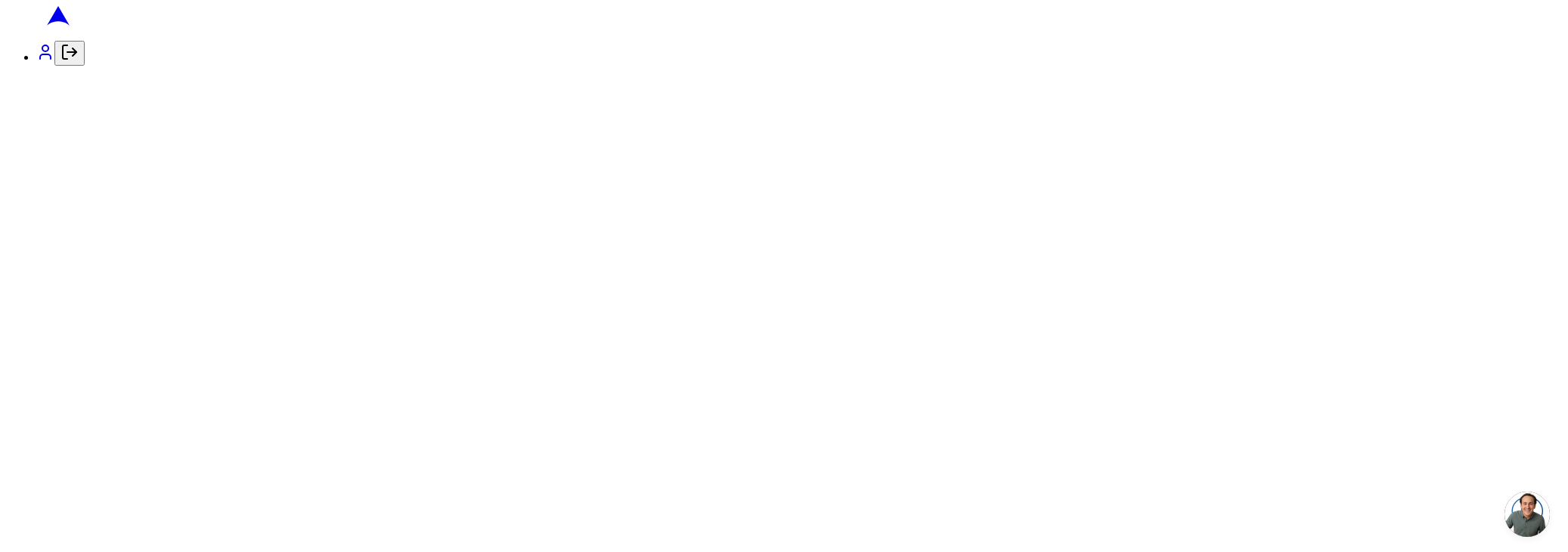
click at [42, 51] on circle at bounding box center [45, 48] width 6 height 6
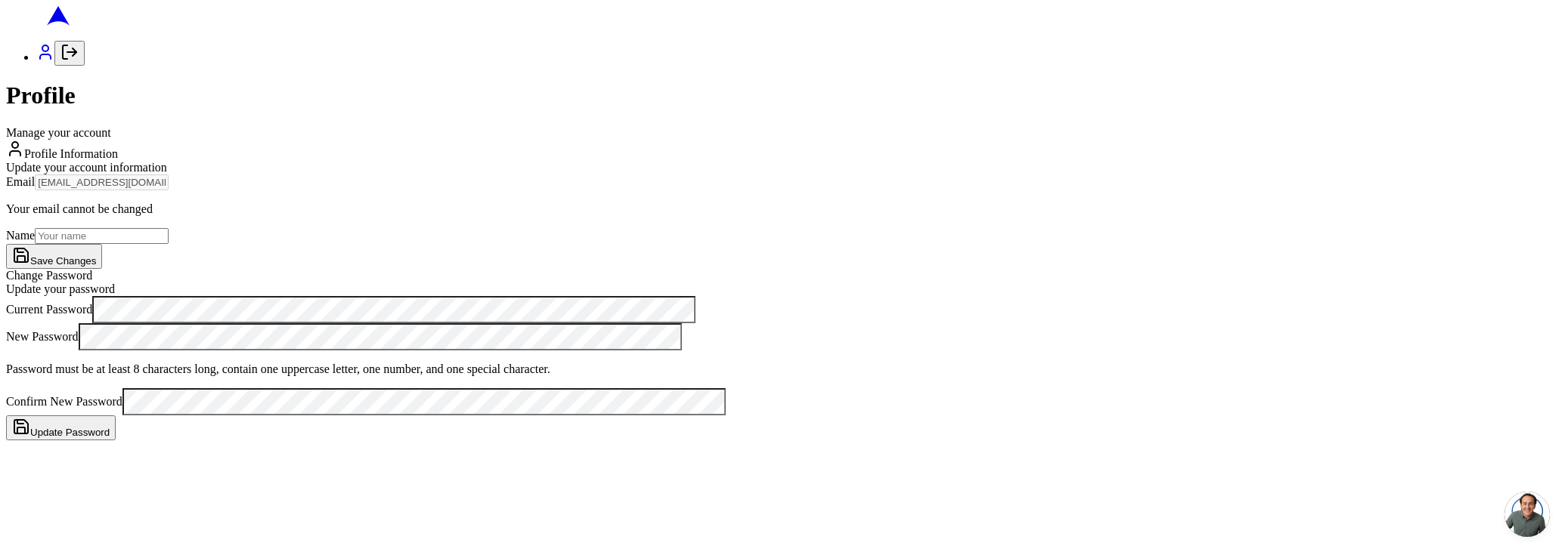
scroll to position [145, 0]
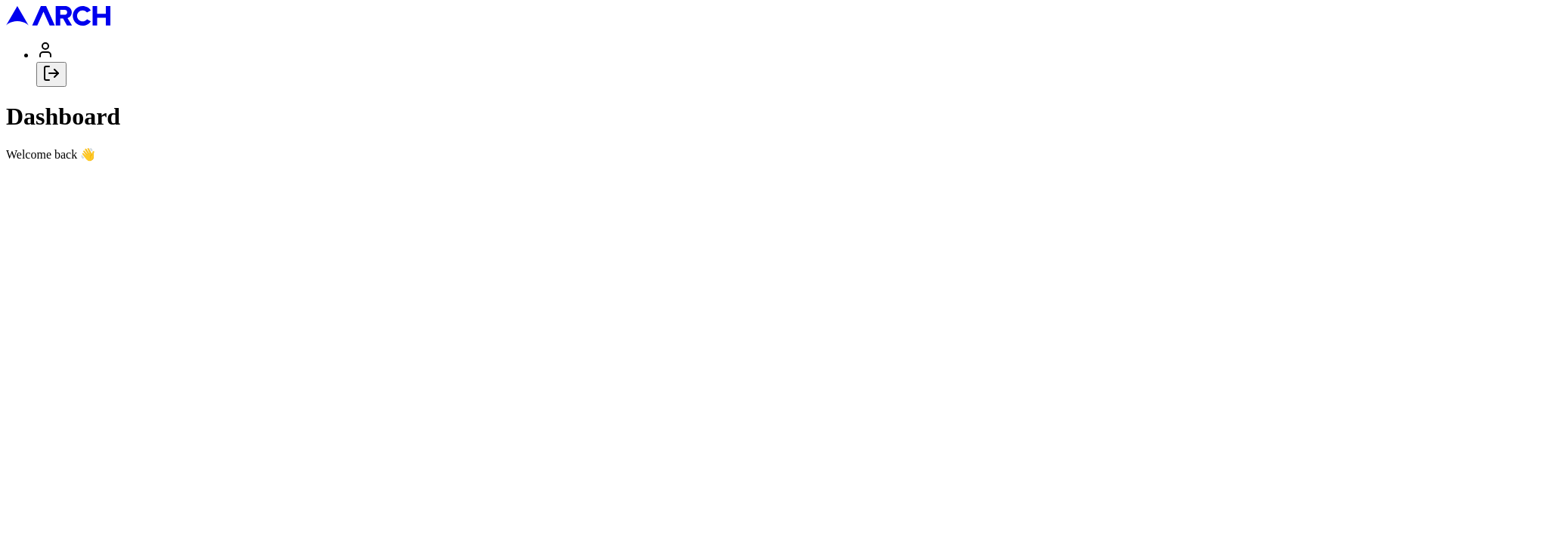
click at [36, 59] on icon at bounding box center [45, 49] width 18 height 18
click at [61, 82] on icon "Log out" at bounding box center [50, 73] width 18 height 18
drag, startPoint x: 708, startPoint y: 276, endPoint x: 719, endPoint y: 290, distance: 17.8
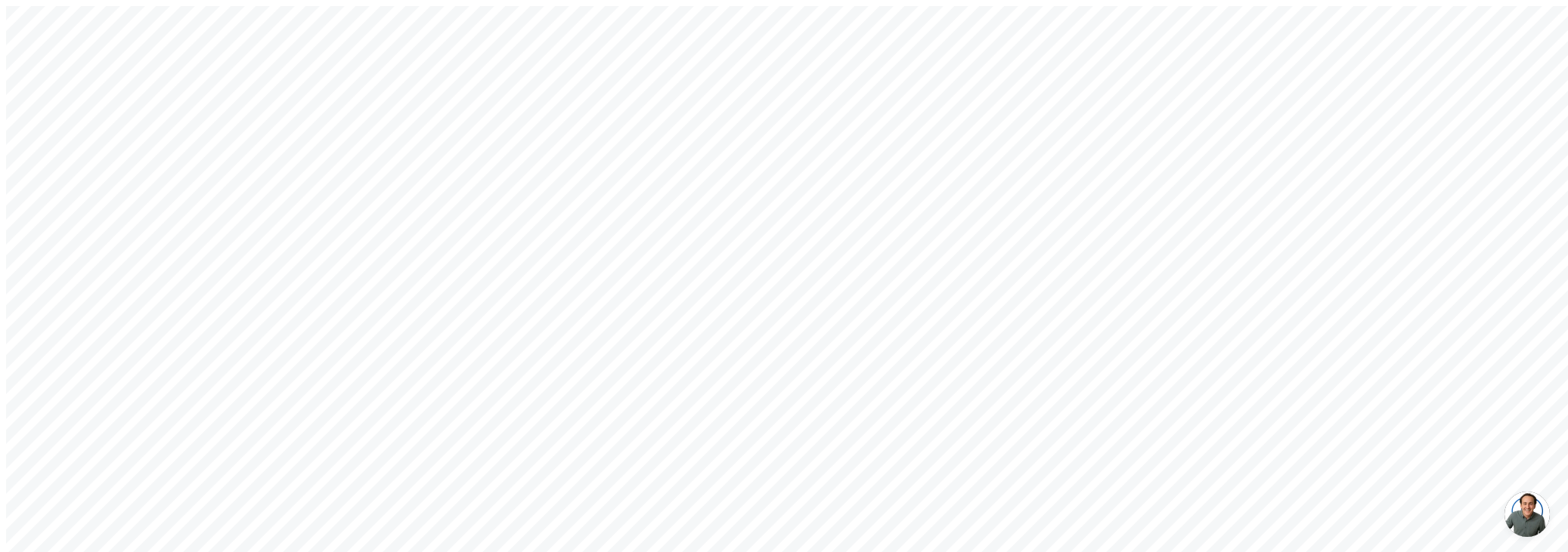
type input "[EMAIL_ADDRESS][DOMAIN_NAME]"
type input "sacha@getarch.com"
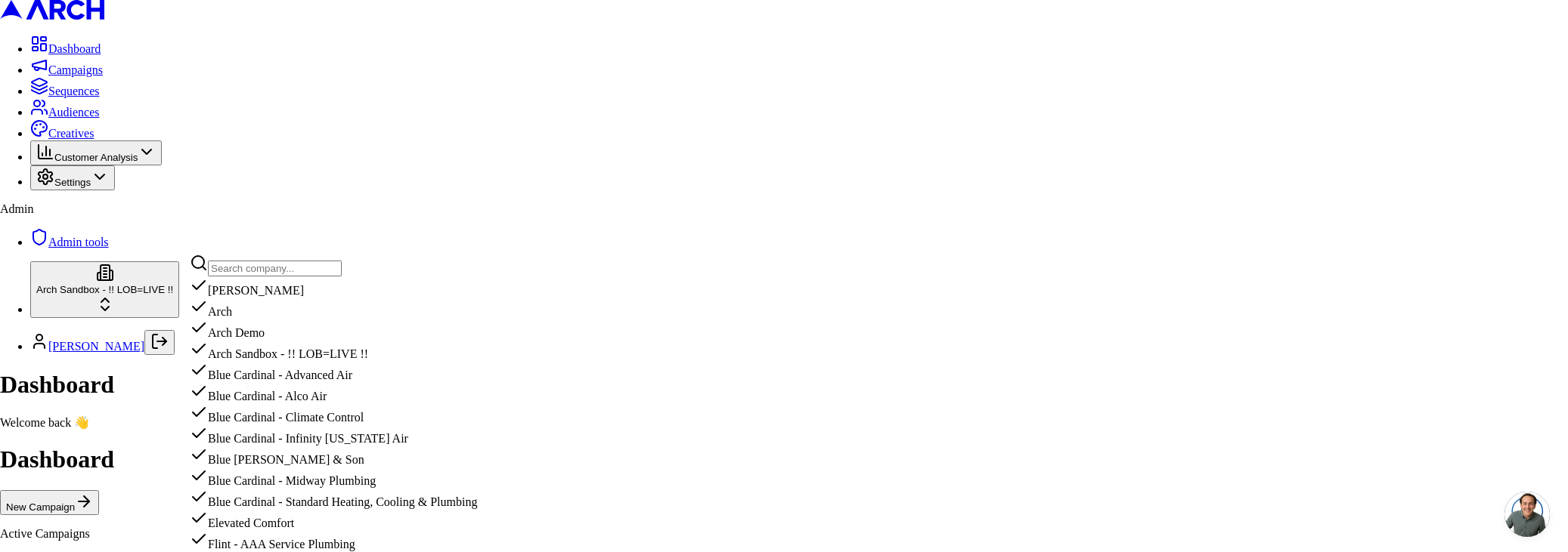
click at [268, 270] on input "text" at bounding box center [275, 268] width 134 height 16
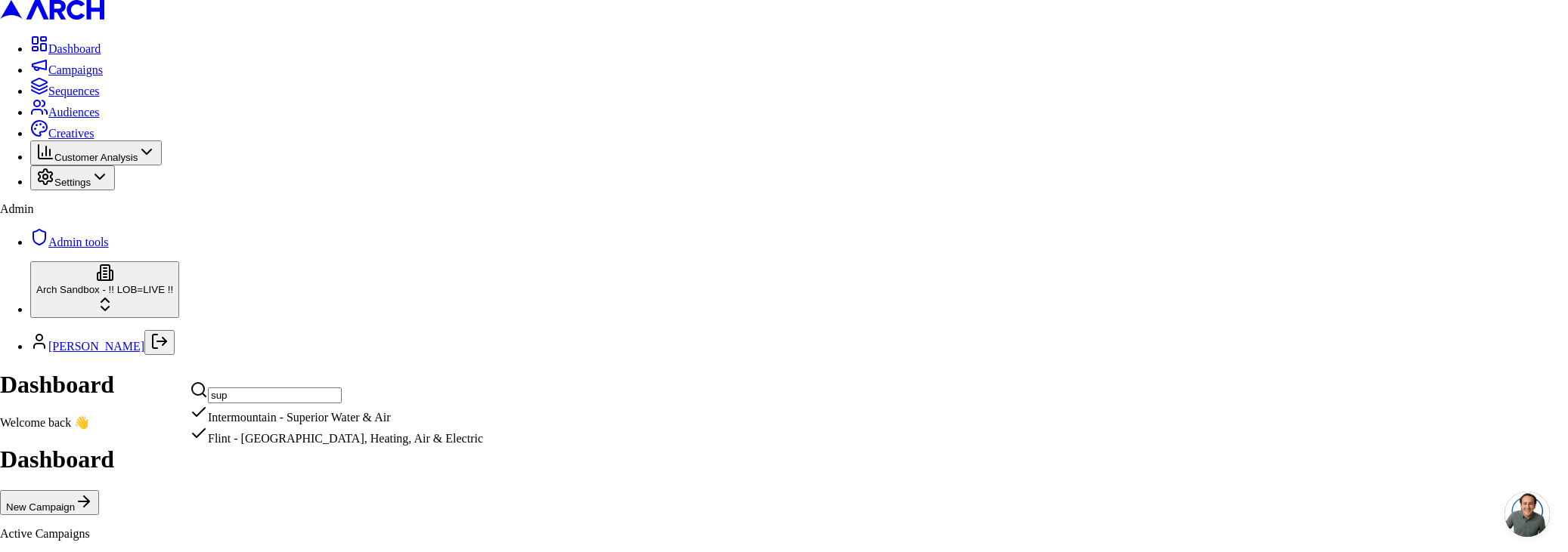
type input "sup"
click at [261, 424] on div "Intermountain - Superior Water & Air" at bounding box center [336, 413] width 293 height 21
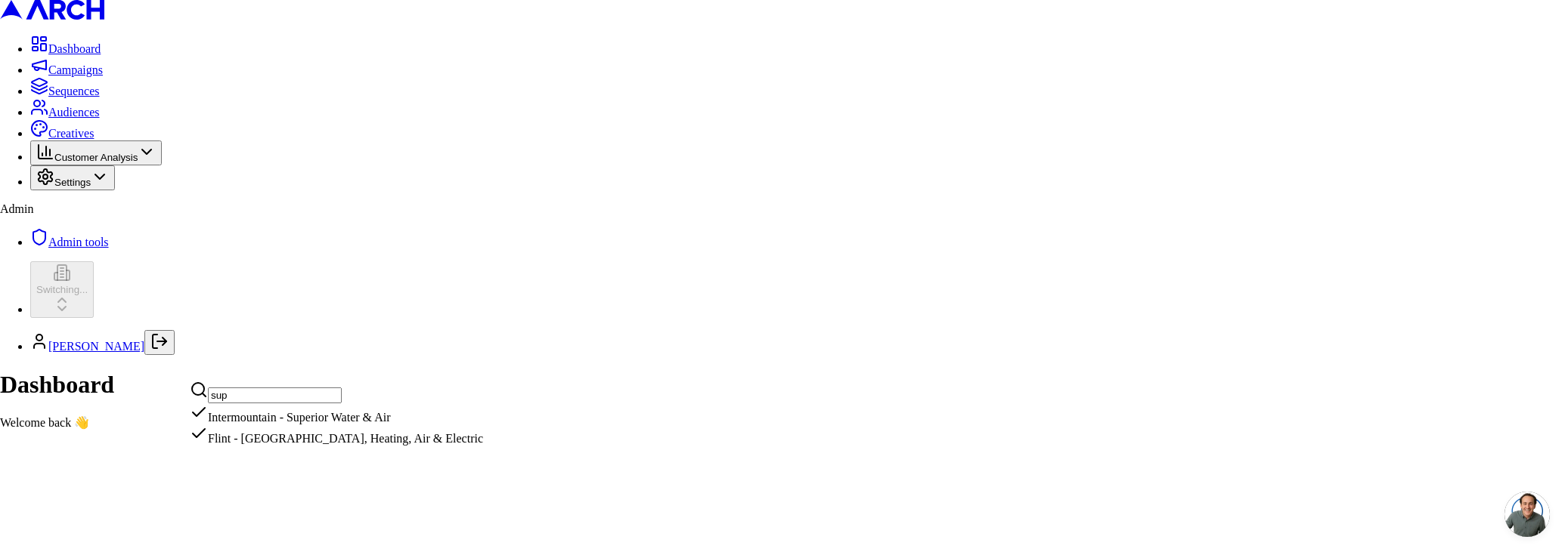
click at [82, 149] on html "Dashboard Campaigns Sequences Audiences Creatives Customer Analysis Settings Ad…" at bounding box center [784, 221] width 1568 height 442
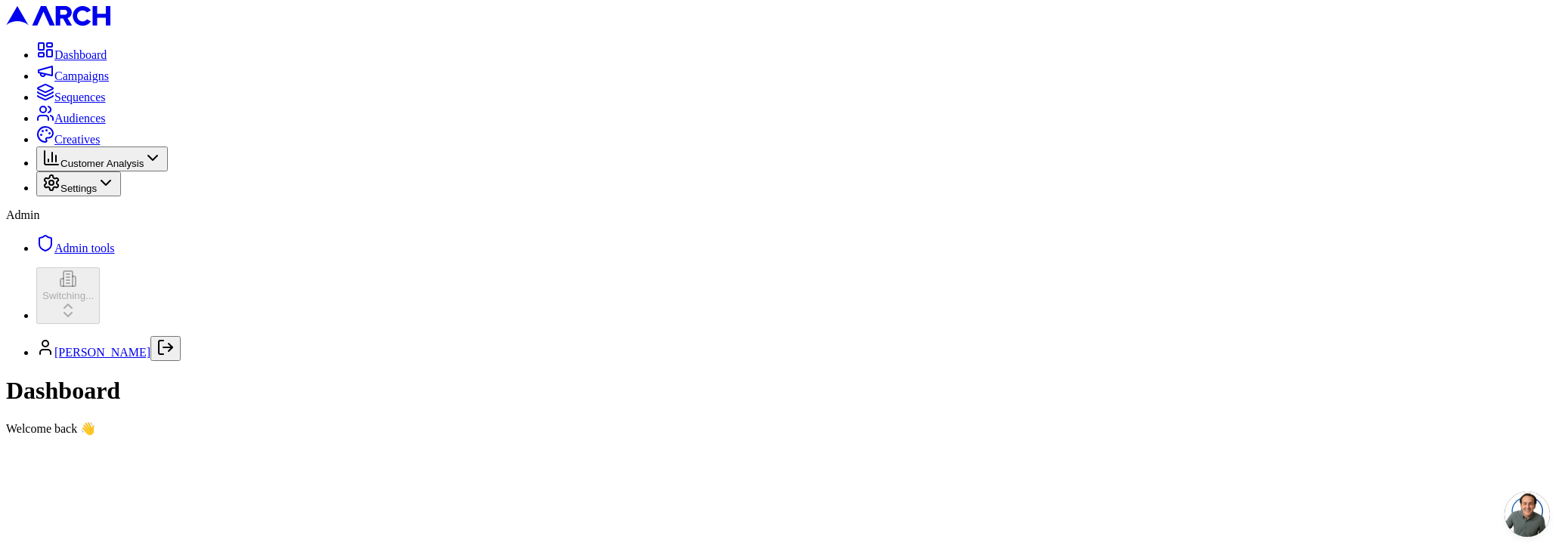
click at [68, 125] on span "Audiences" at bounding box center [79, 118] width 51 height 13
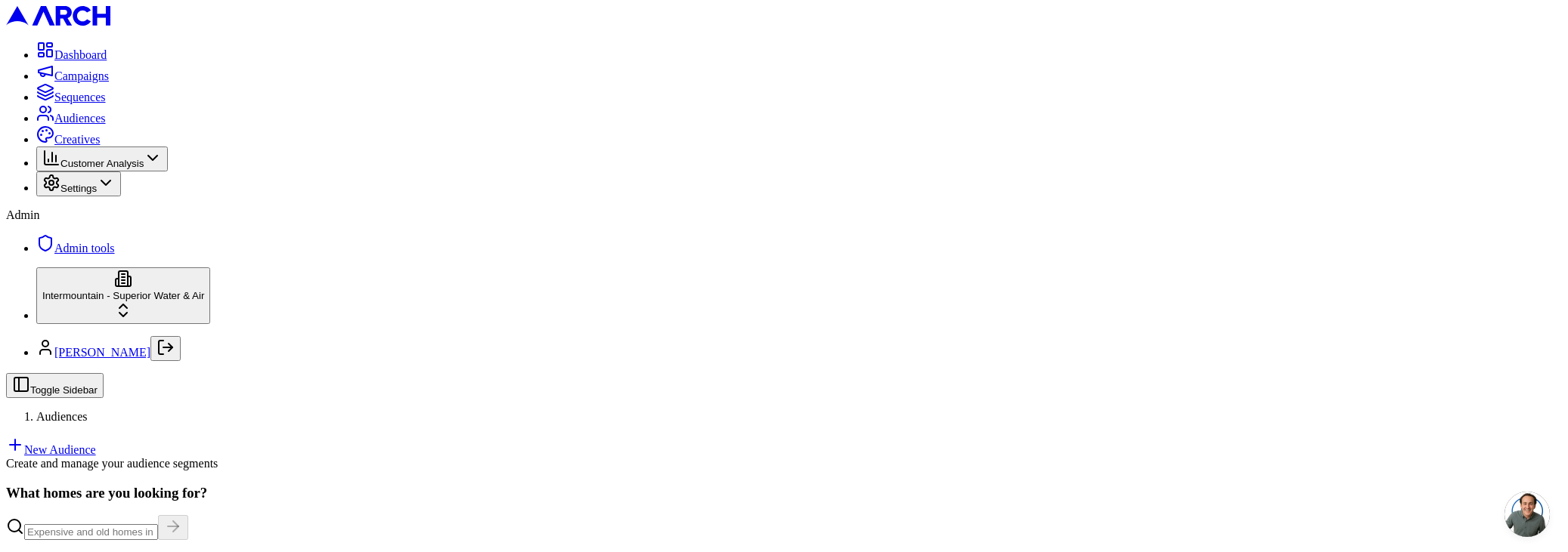
click at [96, 443] on link "New Audience" at bounding box center [50, 450] width 90 height 13
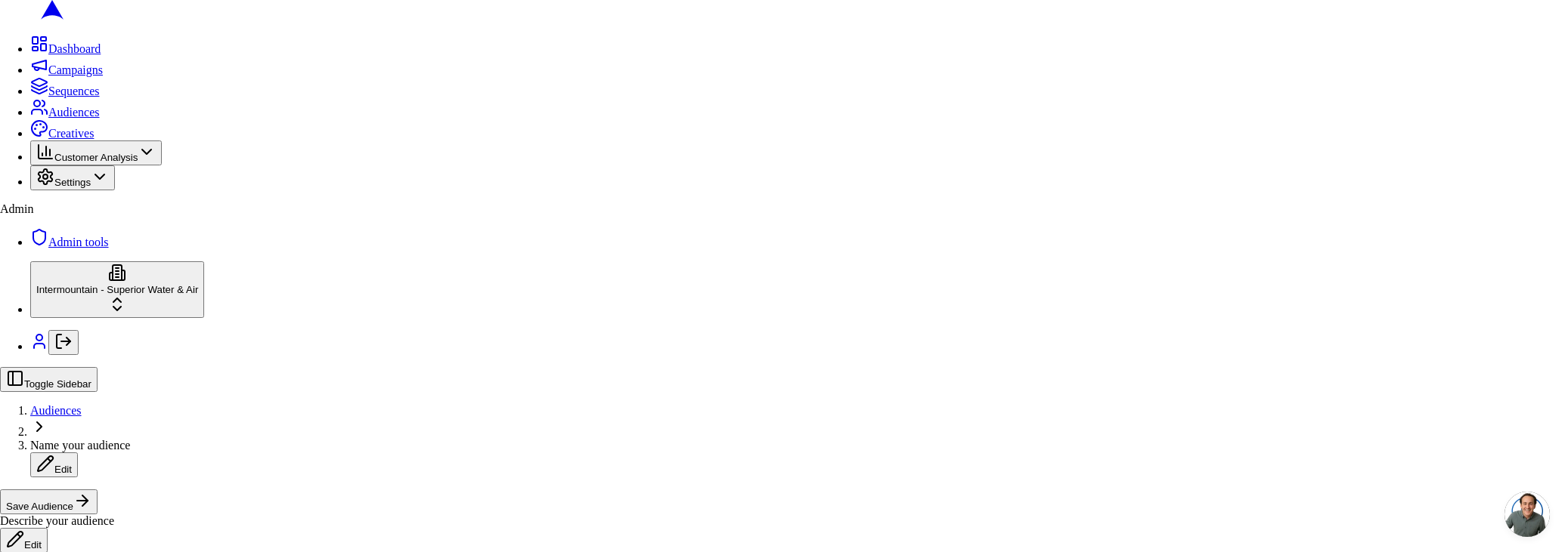
drag, startPoint x: 911, startPoint y: 346, endPoint x: 937, endPoint y: 380, distance: 42.8
drag, startPoint x: 946, startPoint y: 467, endPoint x: 787, endPoint y: 409, distance: 169.2
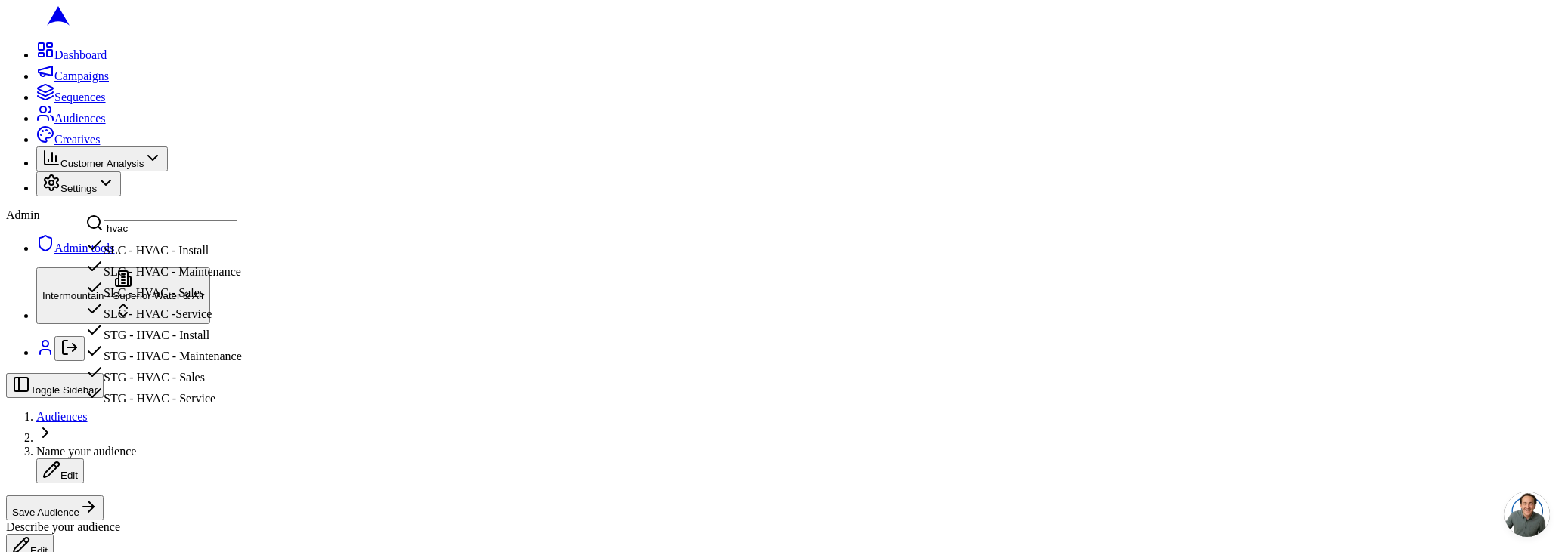
type input "hvac"
click at [242, 250] on div "SLC - HVAC - Install" at bounding box center [164, 247] width 157 height 21
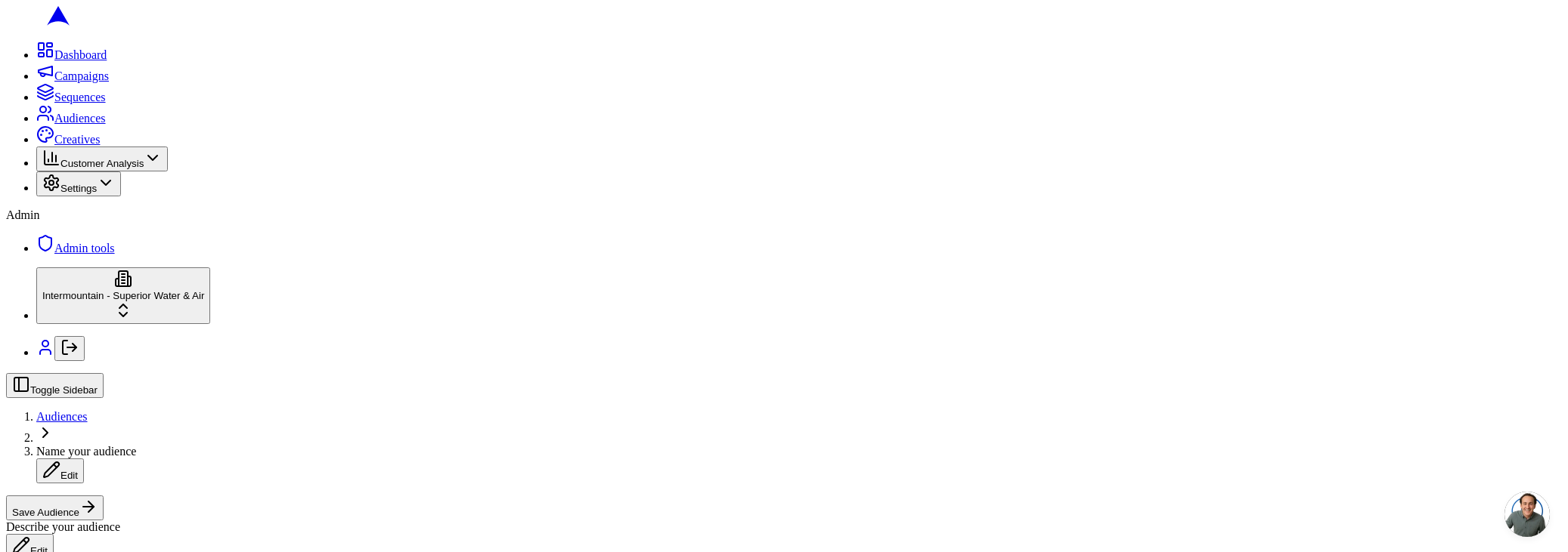
type button "on"
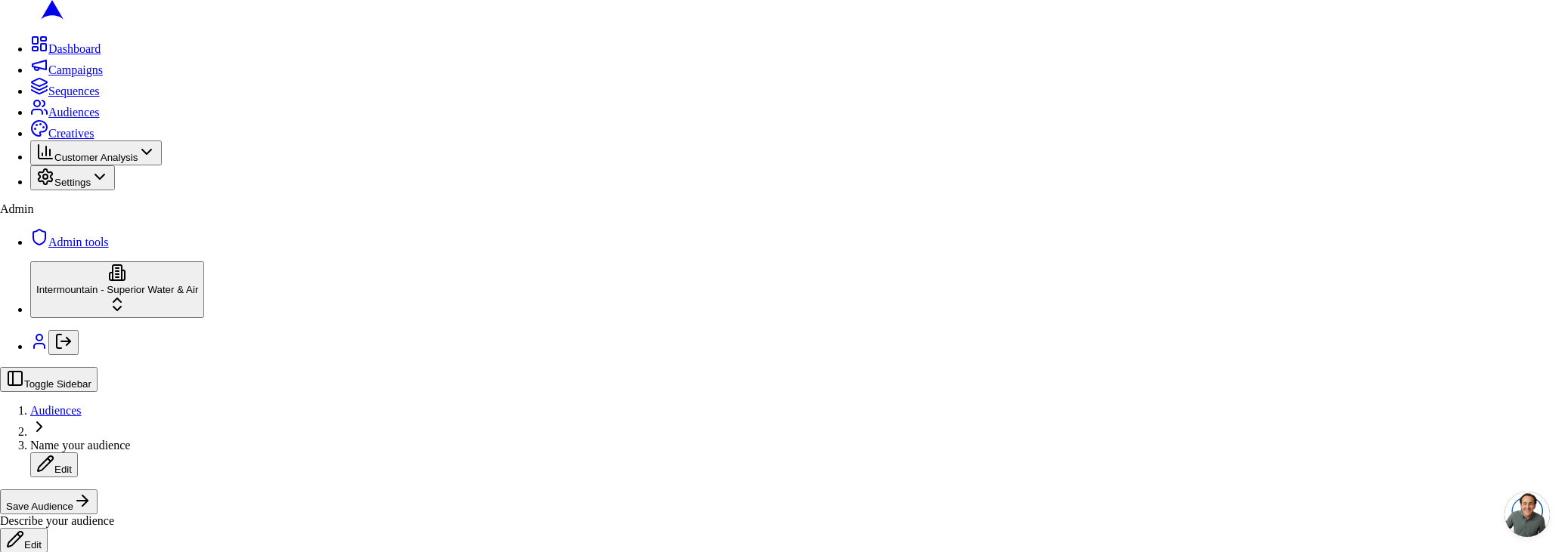
drag, startPoint x: 939, startPoint y: 466, endPoint x: 912, endPoint y: 451, distance: 30.9
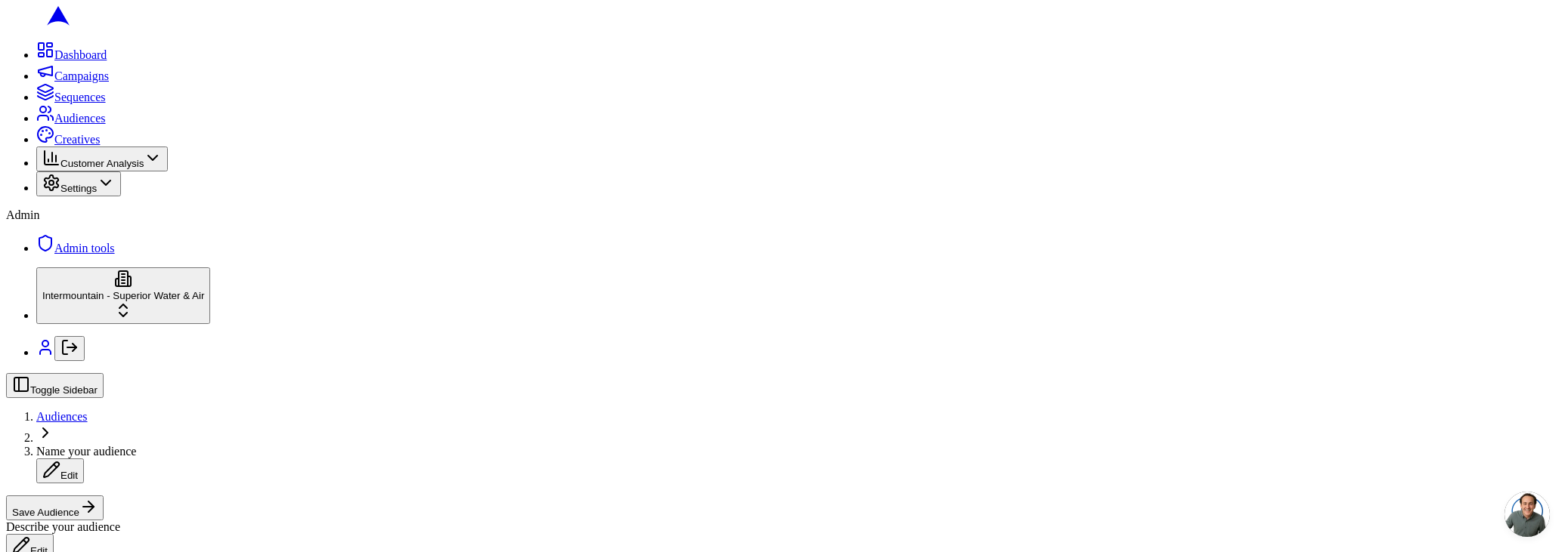
type button "on"
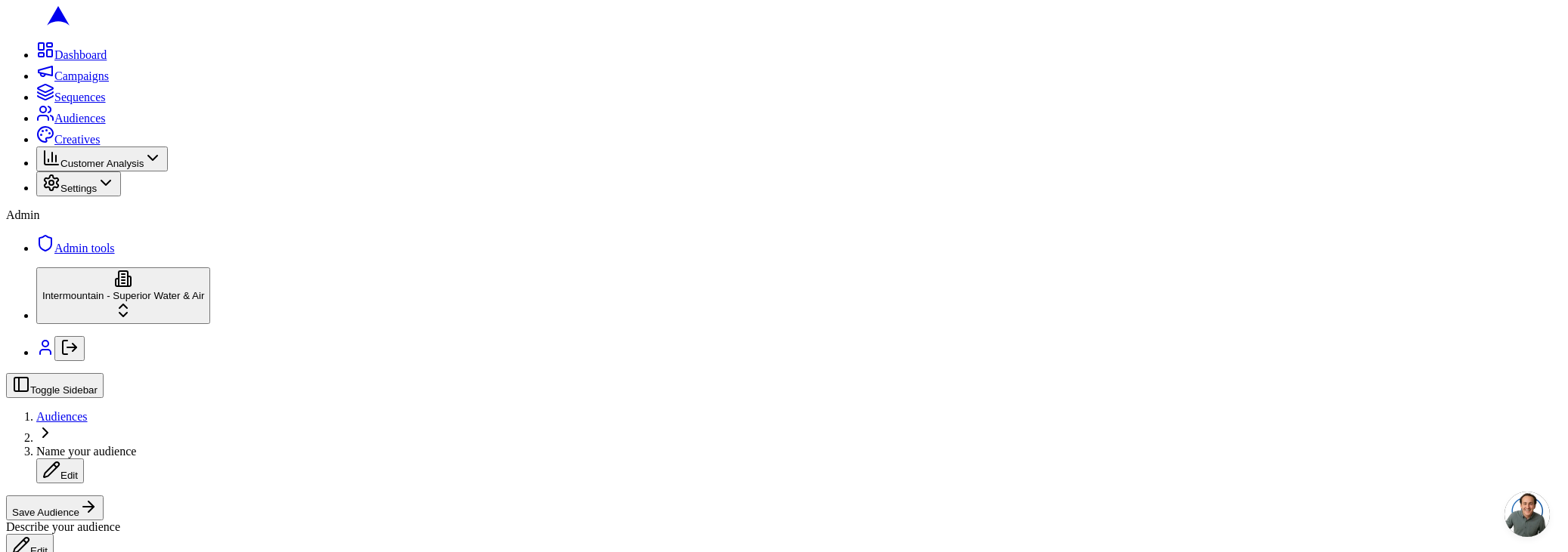
drag, startPoint x: 169, startPoint y: 489, endPoint x: 174, endPoint y: 482, distance: 8.6
click at [170, 473] on div "Scheduled" at bounding box center [161, 462] width 152 height 21
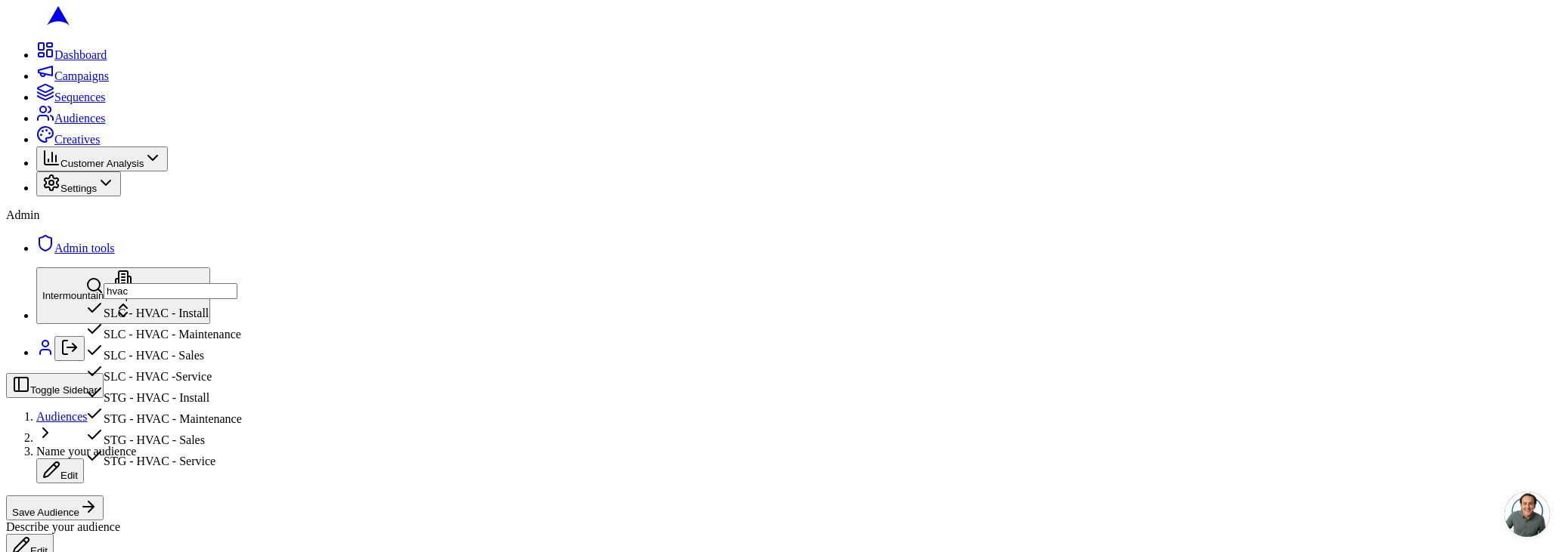
type input "hvac"
click at [223, 320] on div "SLC - HVAC - Install" at bounding box center [164, 309] width 157 height 21
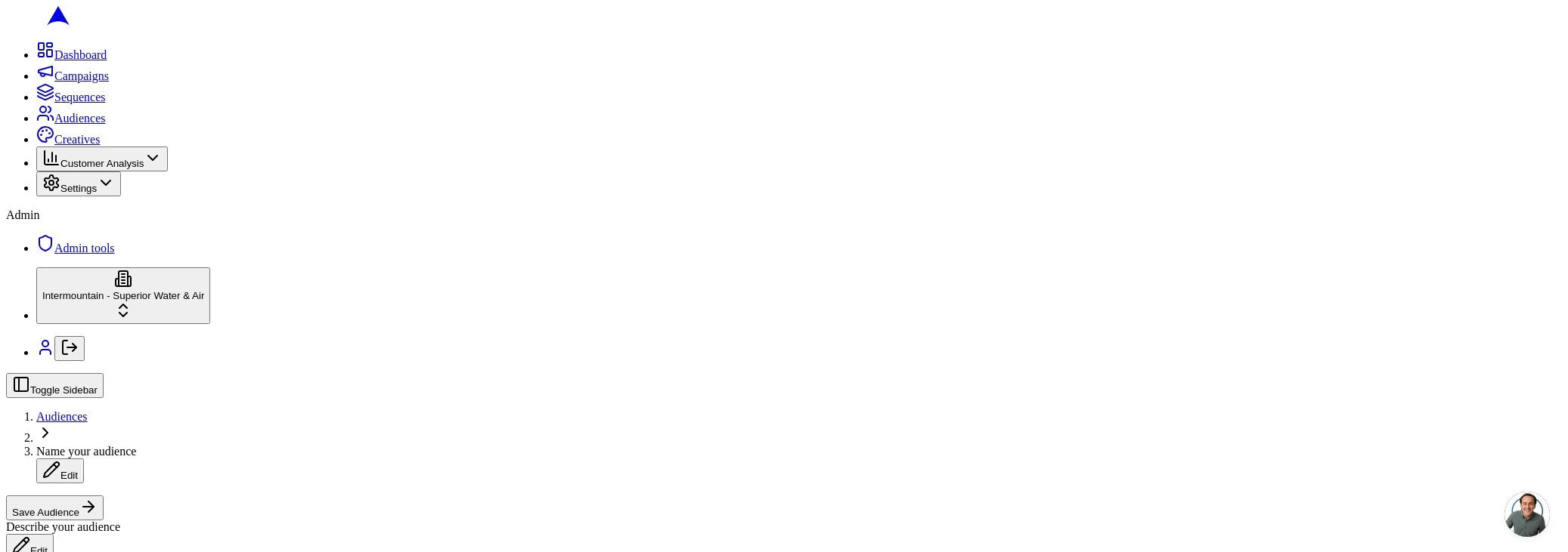
drag, startPoint x: 120, startPoint y: 294, endPoint x: 128, endPoint y: 286, distance: 11.3
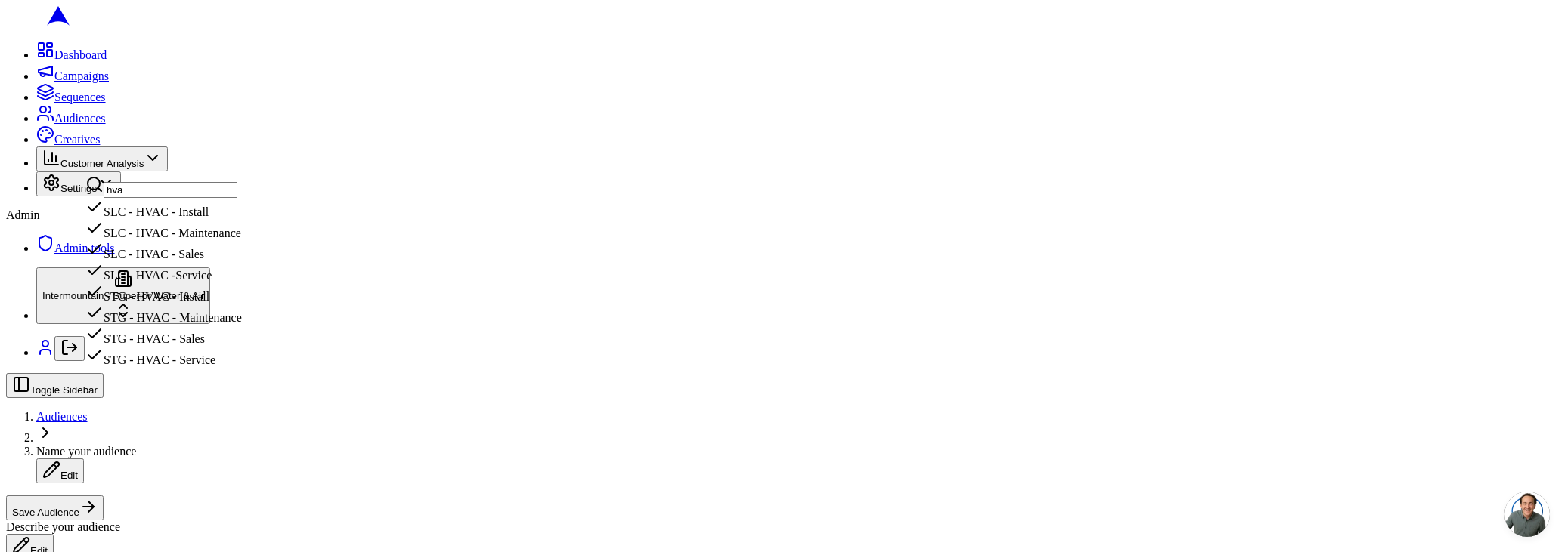
type input "hvac"
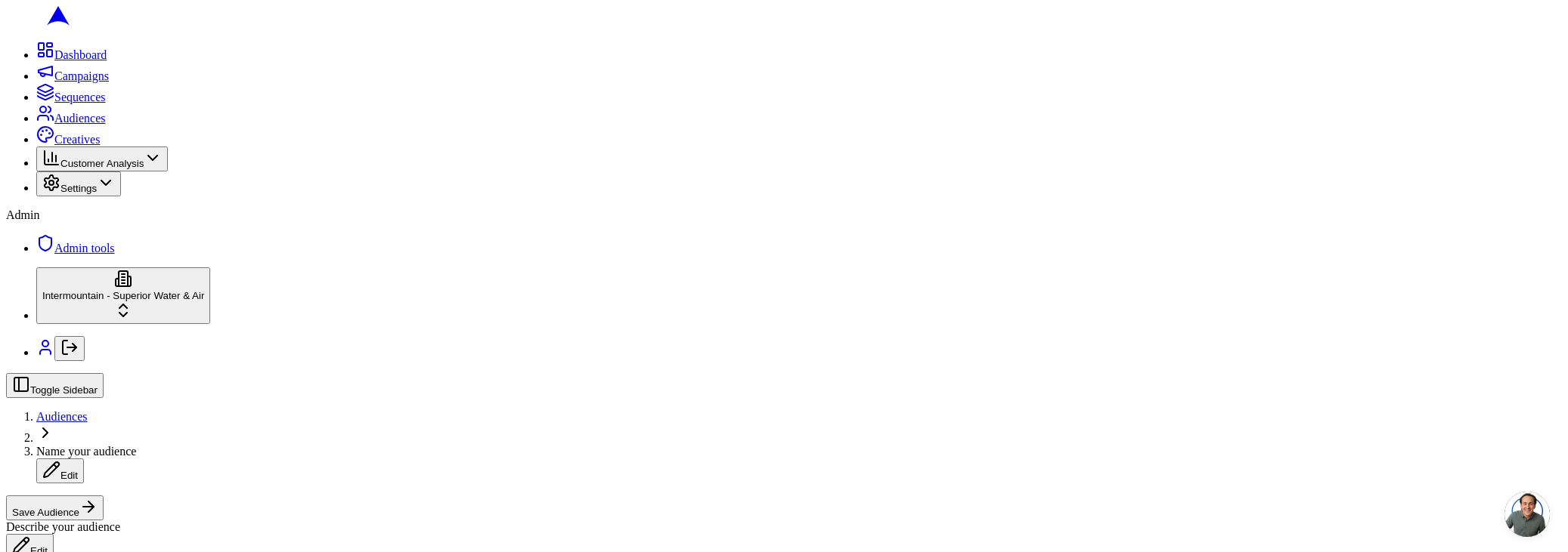
scroll to position [43, 0]
drag, startPoint x: 305, startPoint y: 242, endPoint x: 92, endPoint y: 249, distance: 213.1
copy label "Include all customers (skip geographic filtering)"
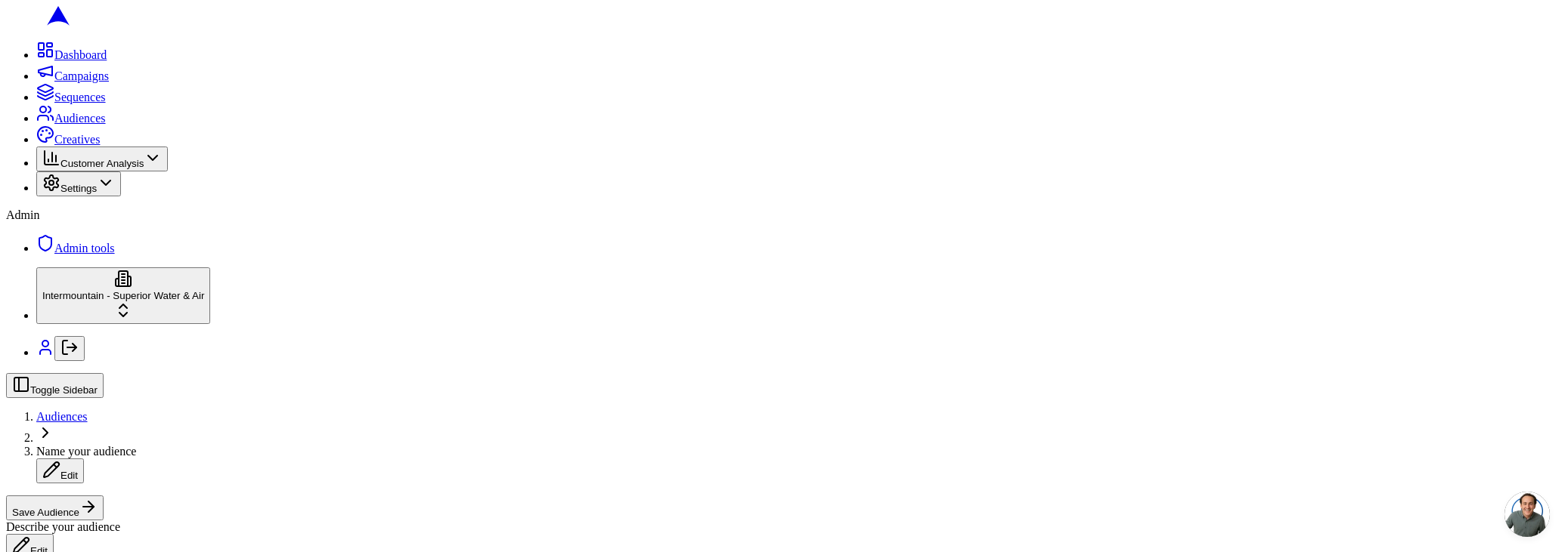
type button "on"
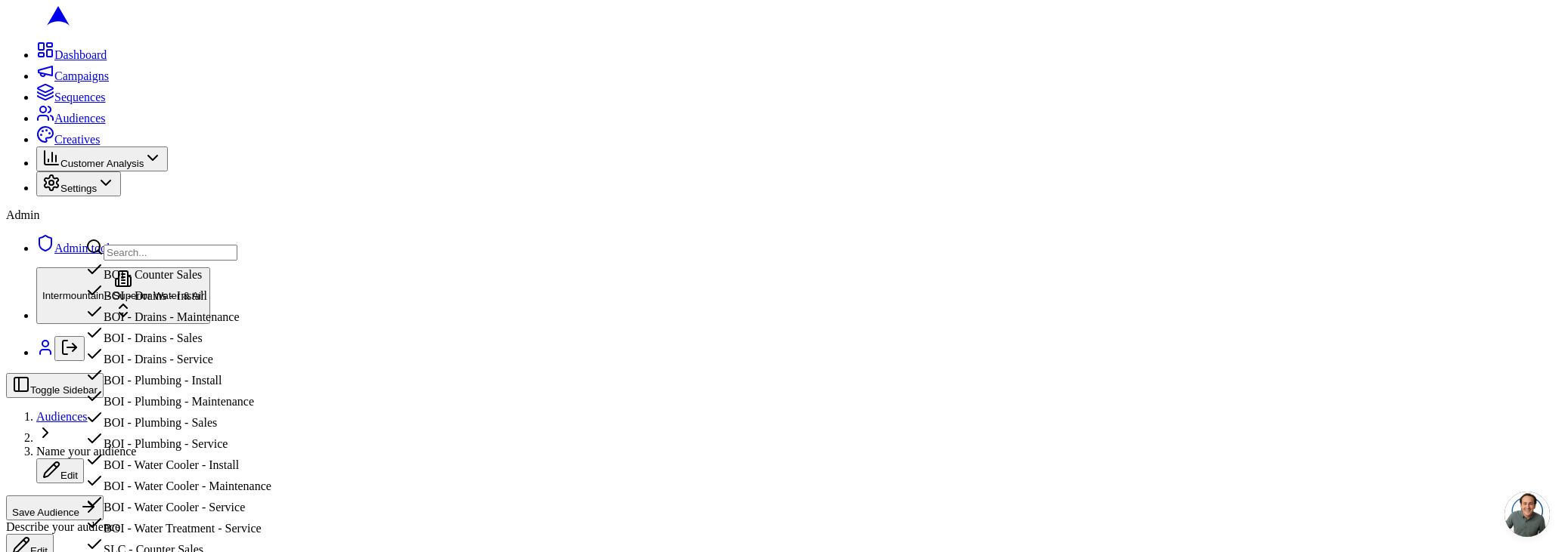
click at [238, 250] on input "text" at bounding box center [170, 252] width 134 height 16
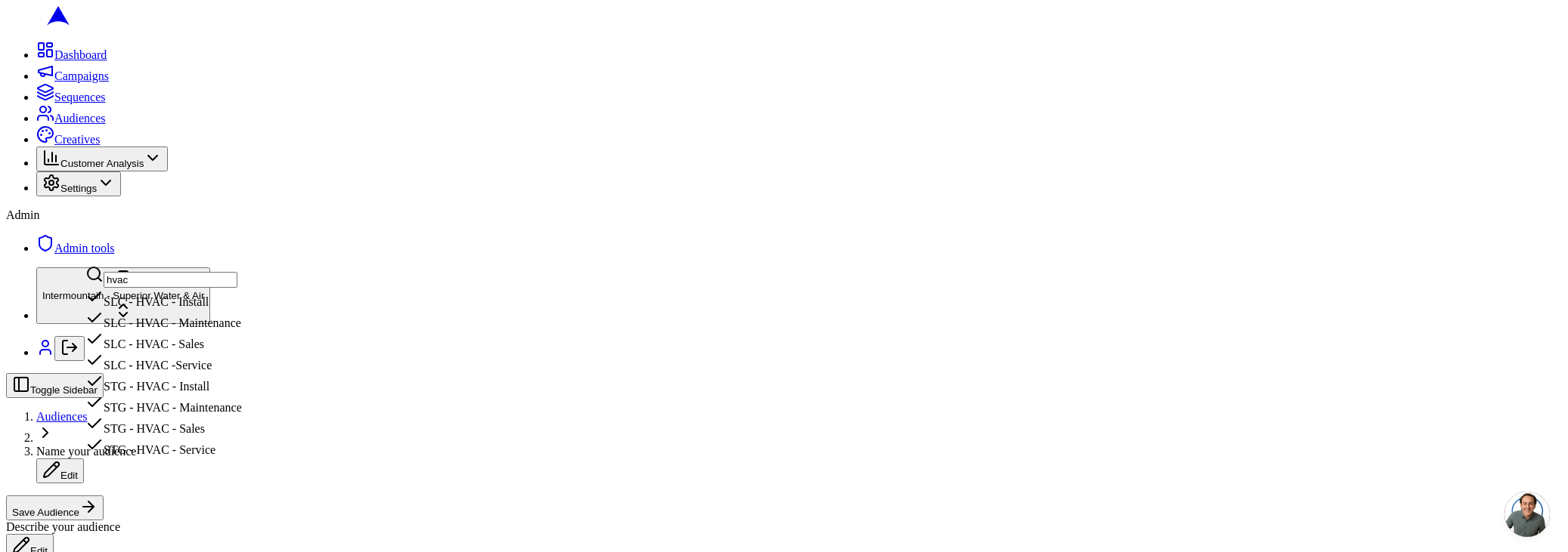
type input "hvac"
click at [231, 309] on div "SLC - HVAC - Install" at bounding box center [164, 298] width 157 height 21
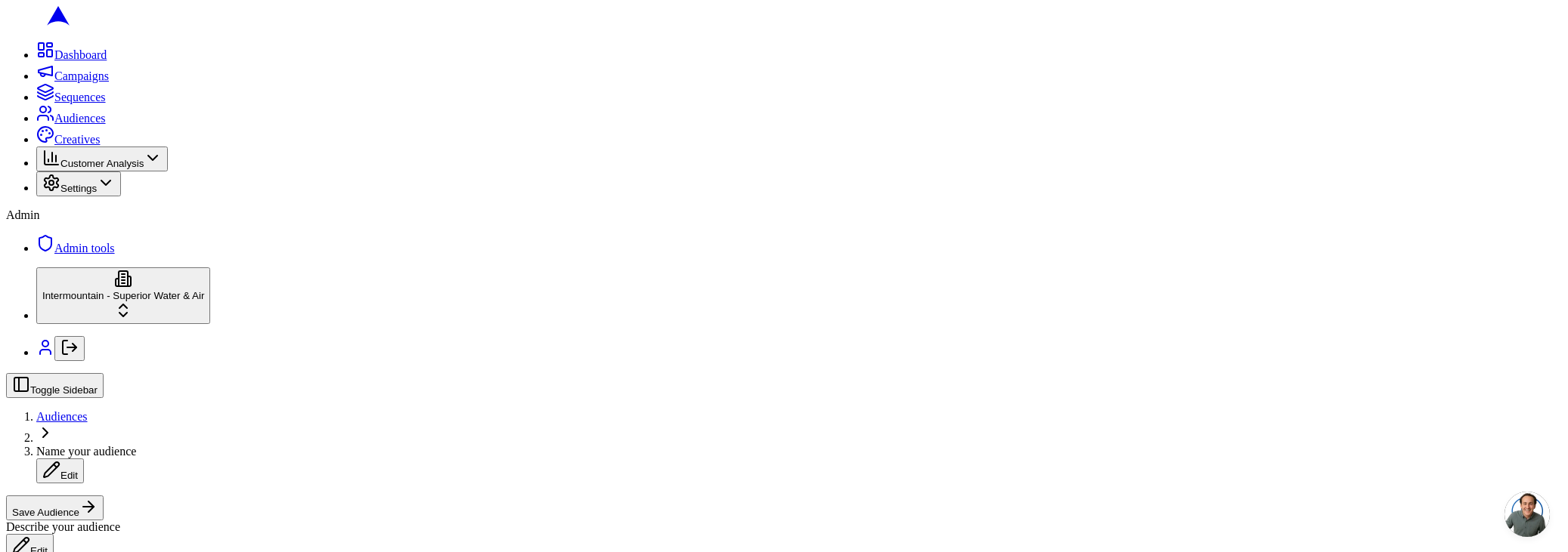
scroll to position [155, 0]
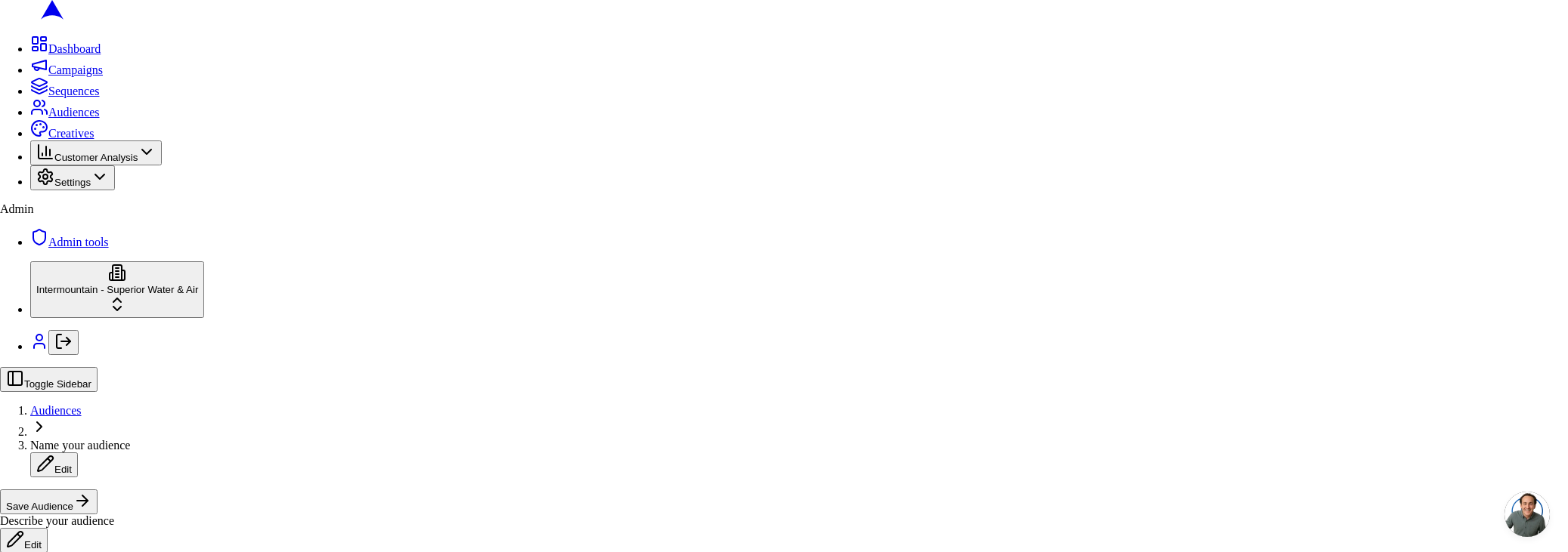
drag, startPoint x: 792, startPoint y: 355, endPoint x: 878, endPoint y: 410, distance: 102.1
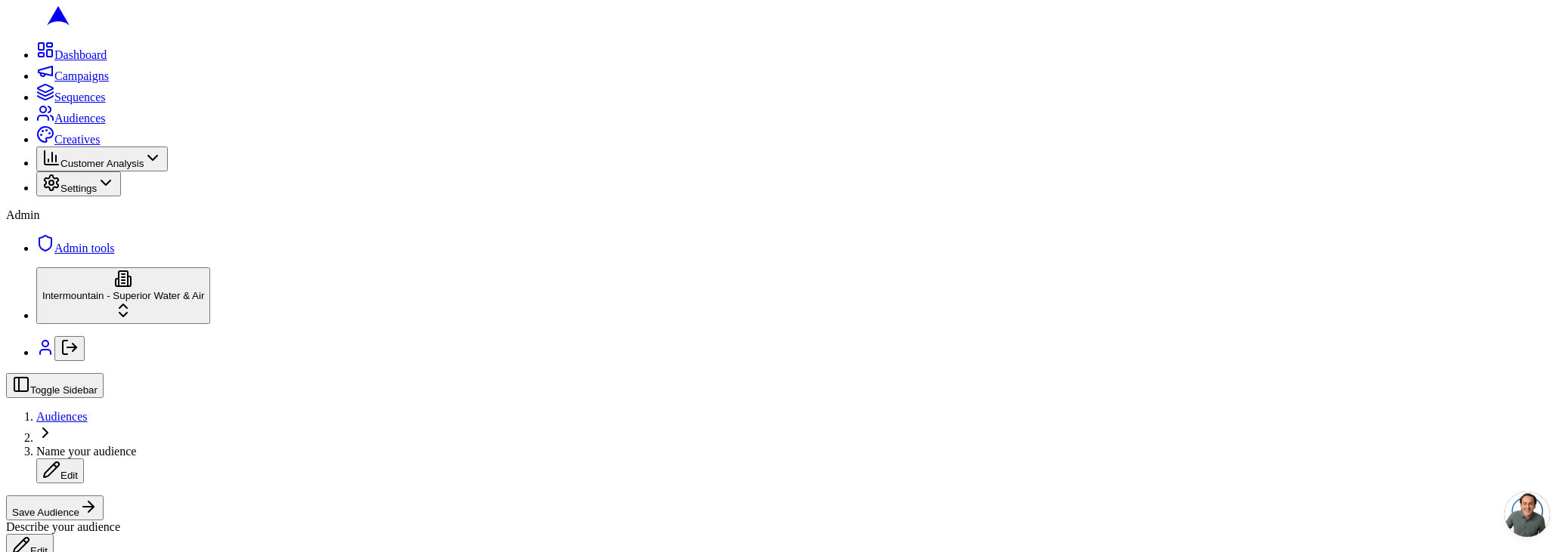
radio input "true"
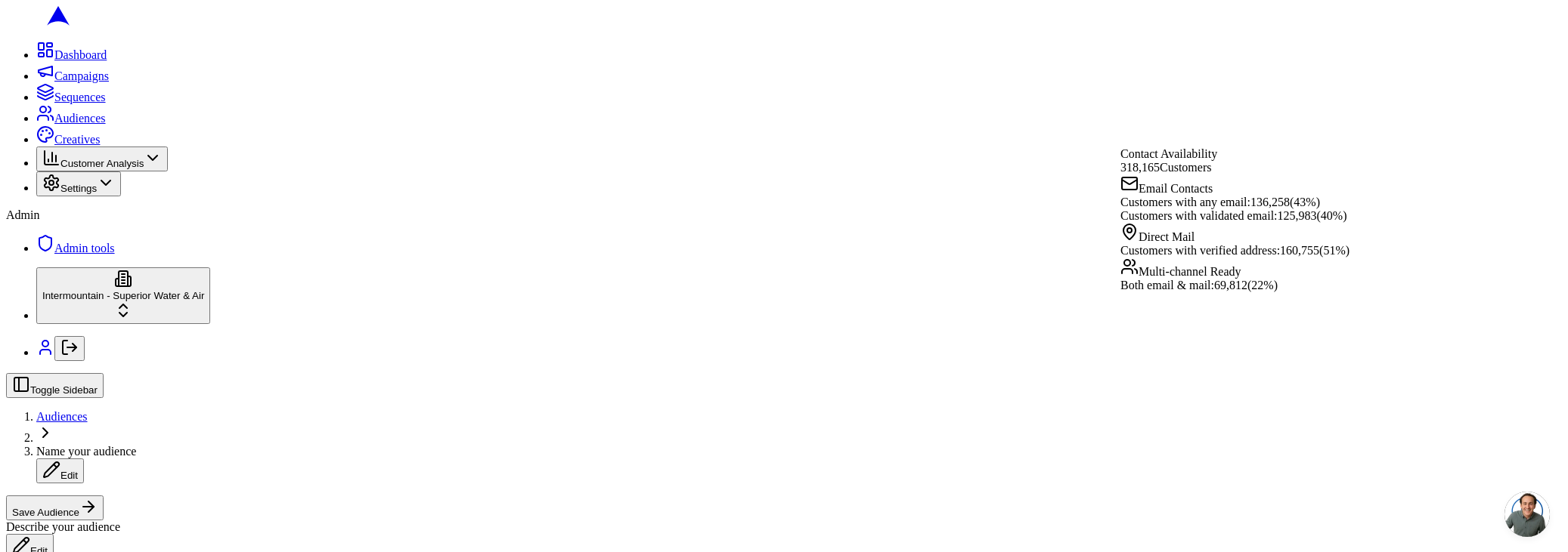
radio input "true"
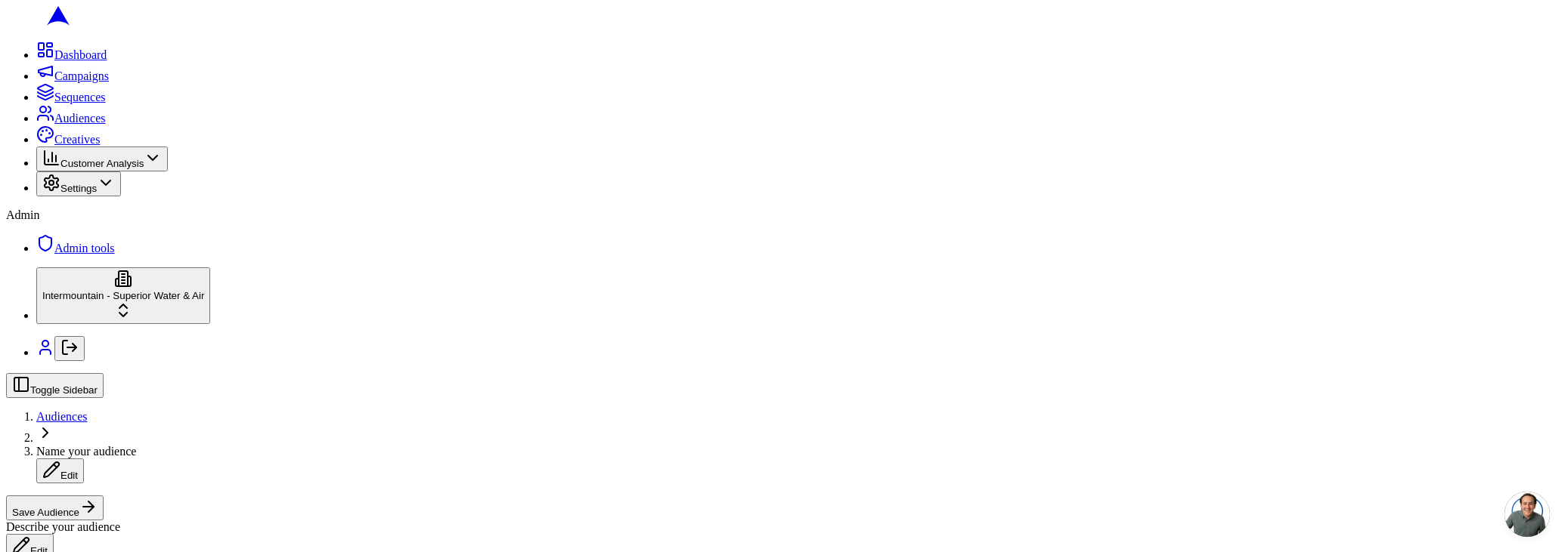
type input "depot"
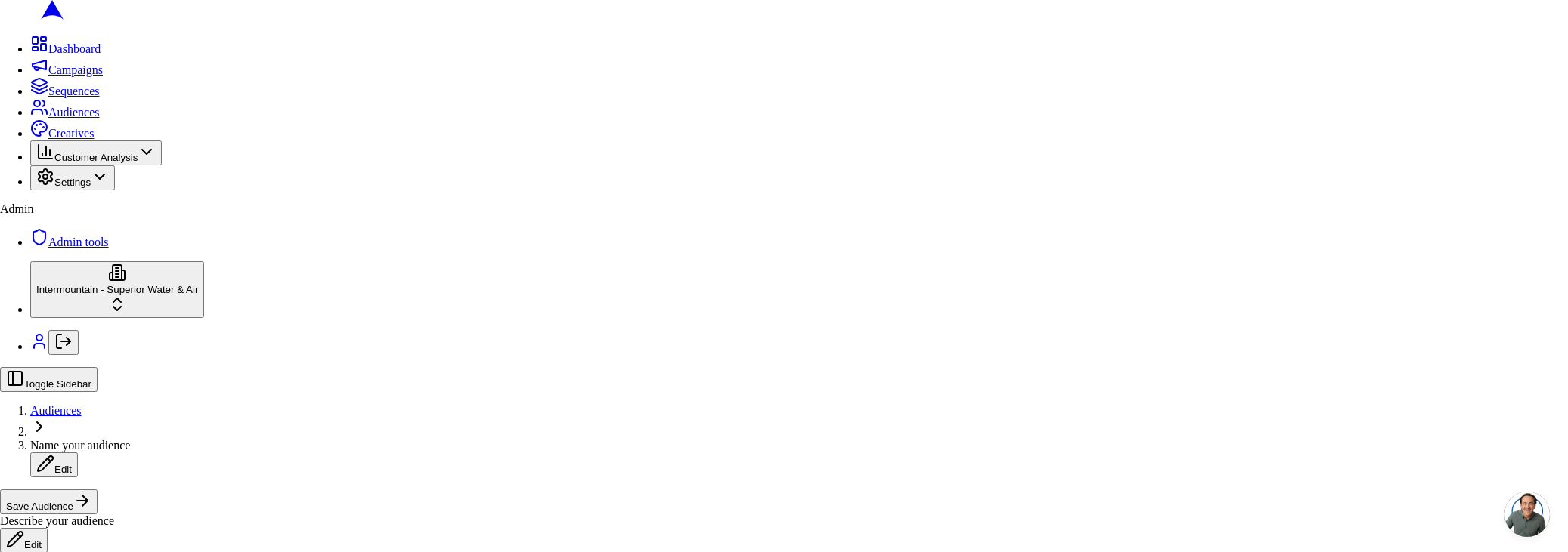
drag, startPoint x: 955, startPoint y: 465, endPoint x: 941, endPoint y: 464, distance: 14.0
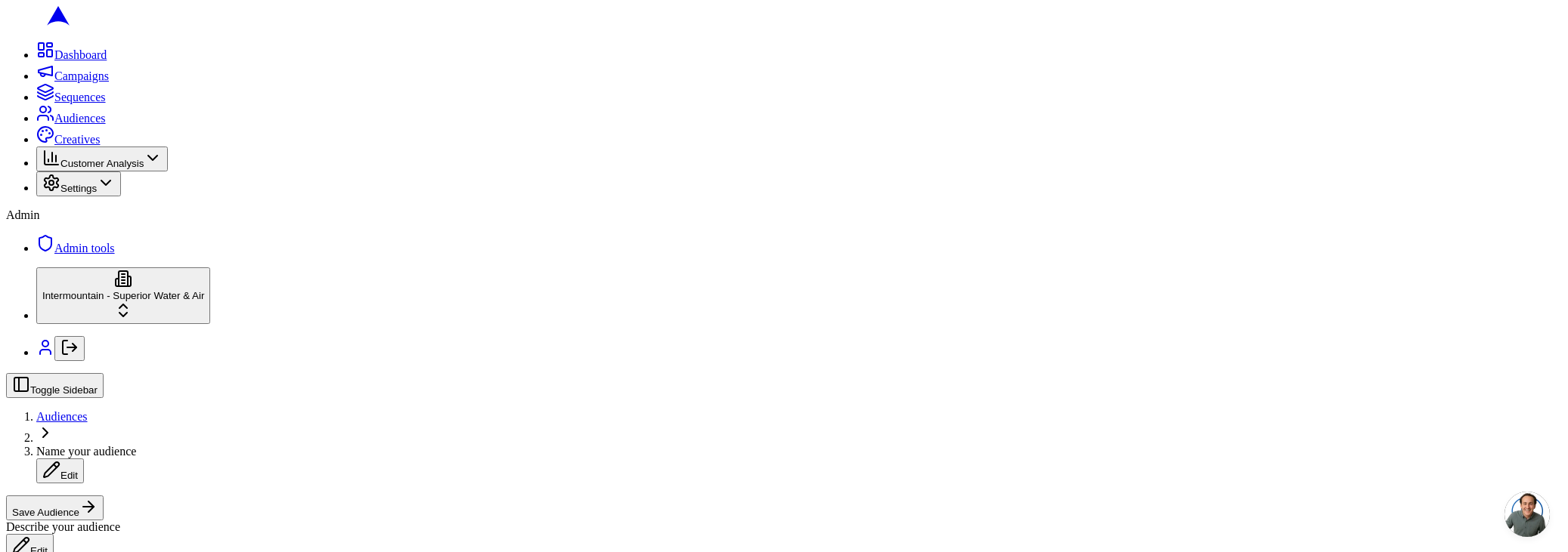
click at [178, 457] on div "Scheduled" at bounding box center [161, 446] width 152 height 21
